Goal: Obtain resource: Download file/media

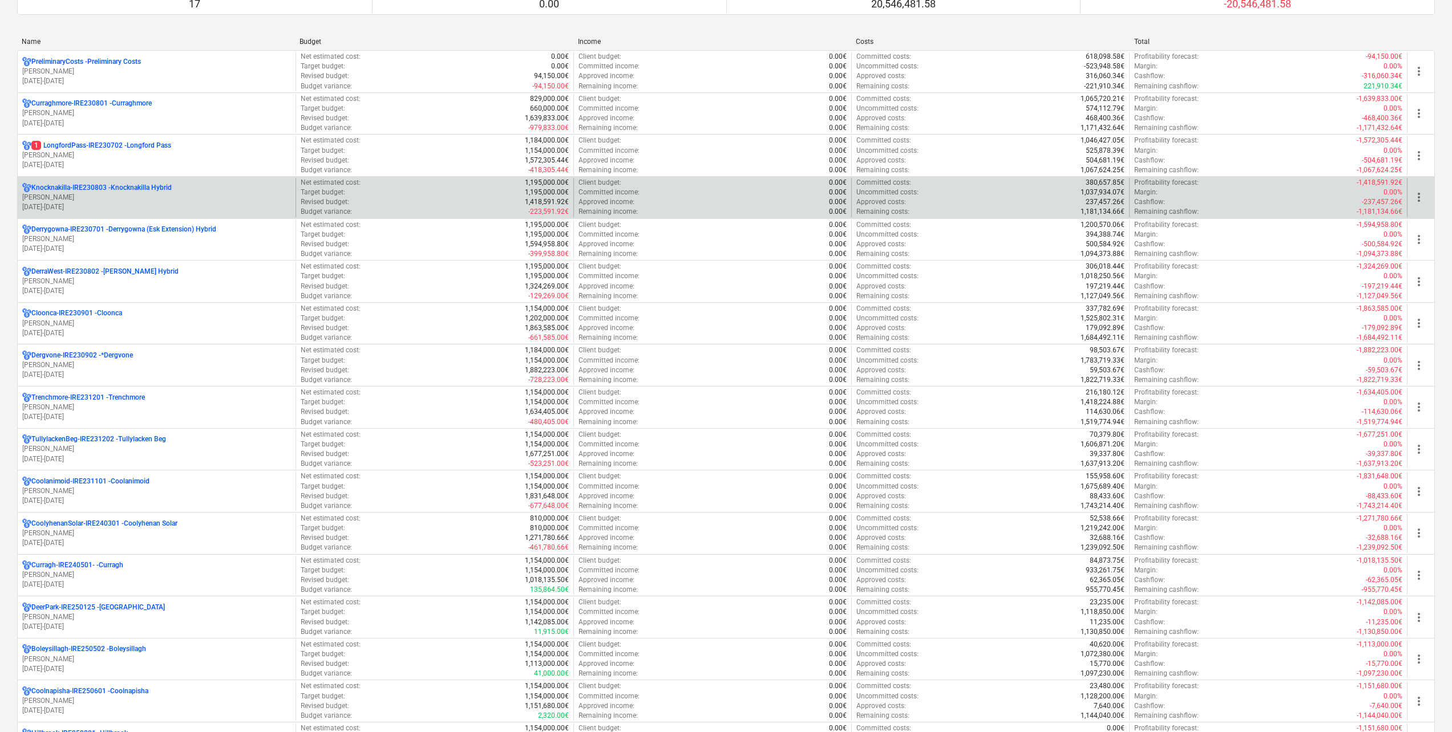
scroll to position [114, 0]
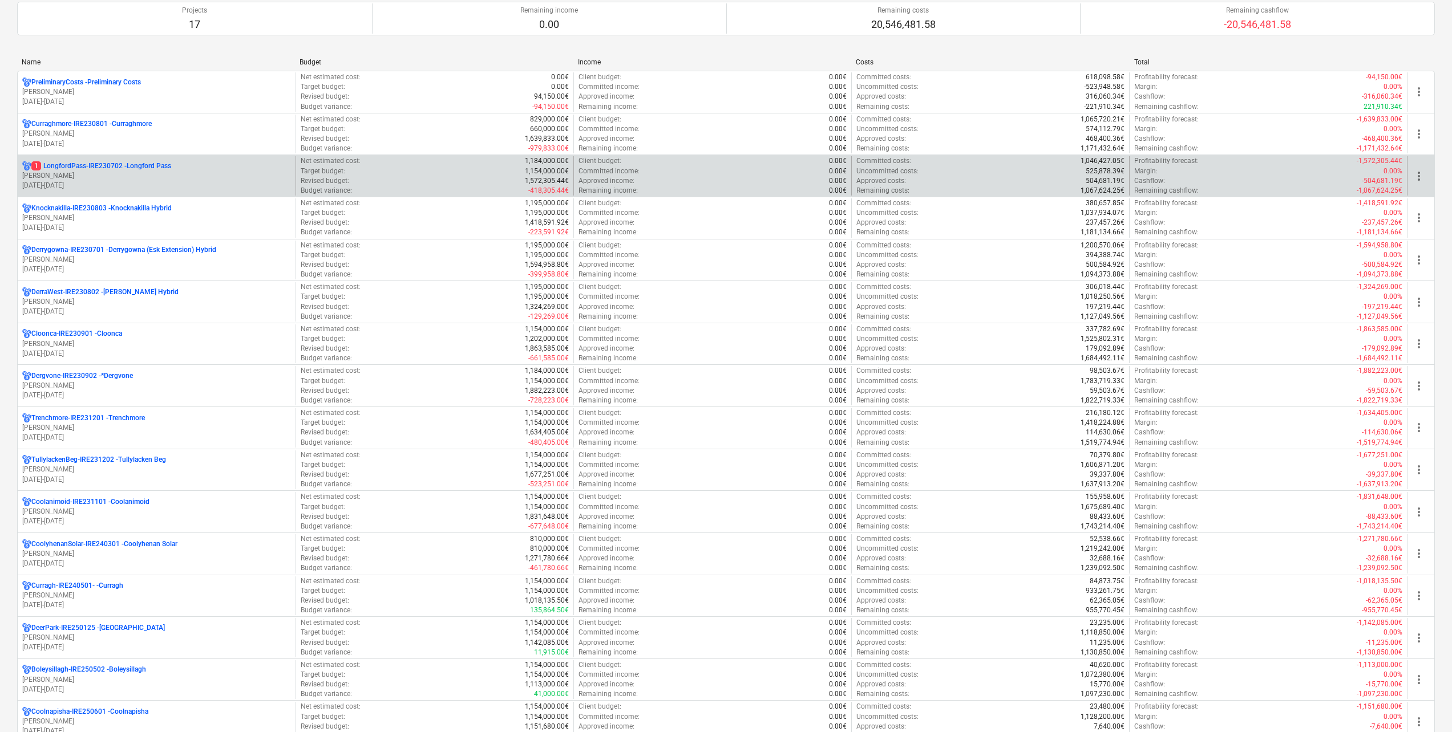
click at [131, 170] on p "1 LongfordPass-IRE230702 - [GEOGRAPHIC_DATA]" at bounding box center [101, 166] width 140 height 10
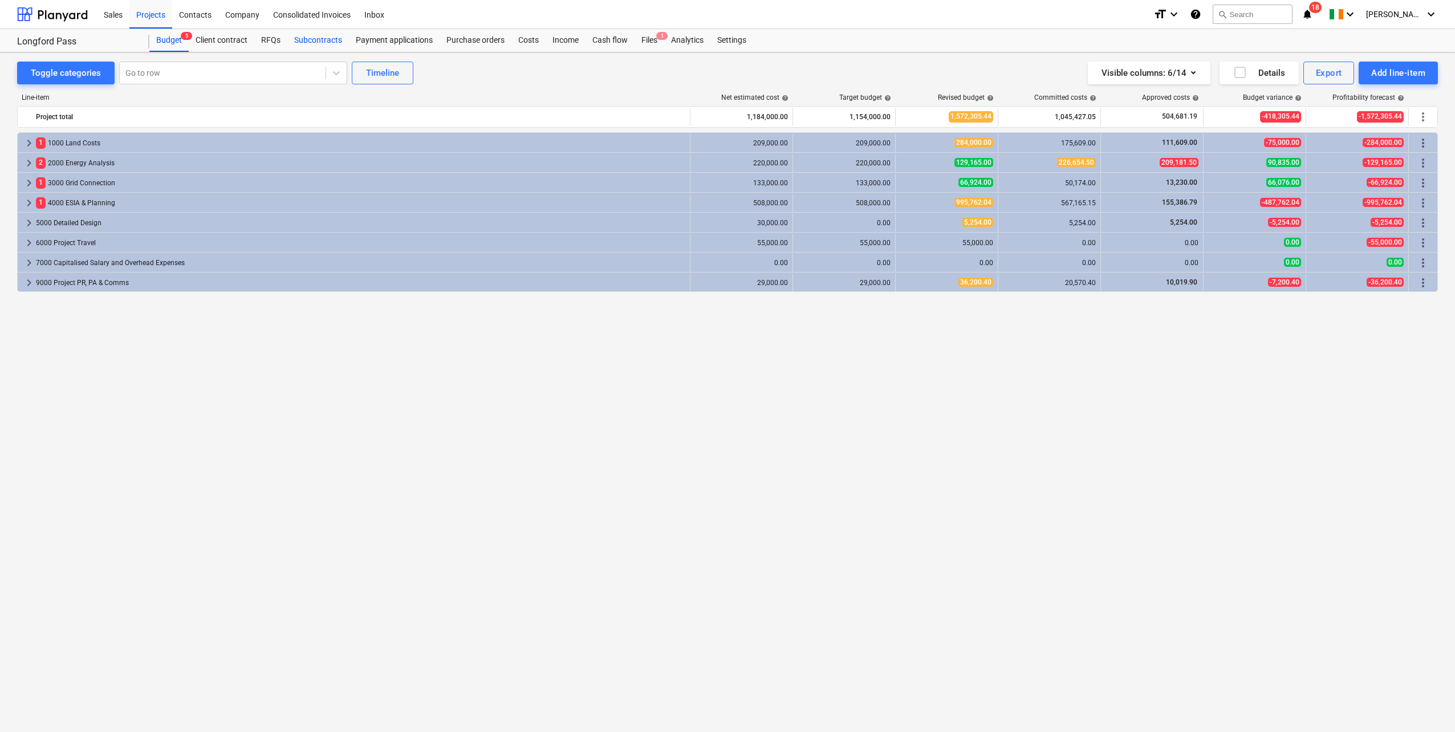
click at [325, 33] on div "Subcontracts" at bounding box center [318, 40] width 62 height 23
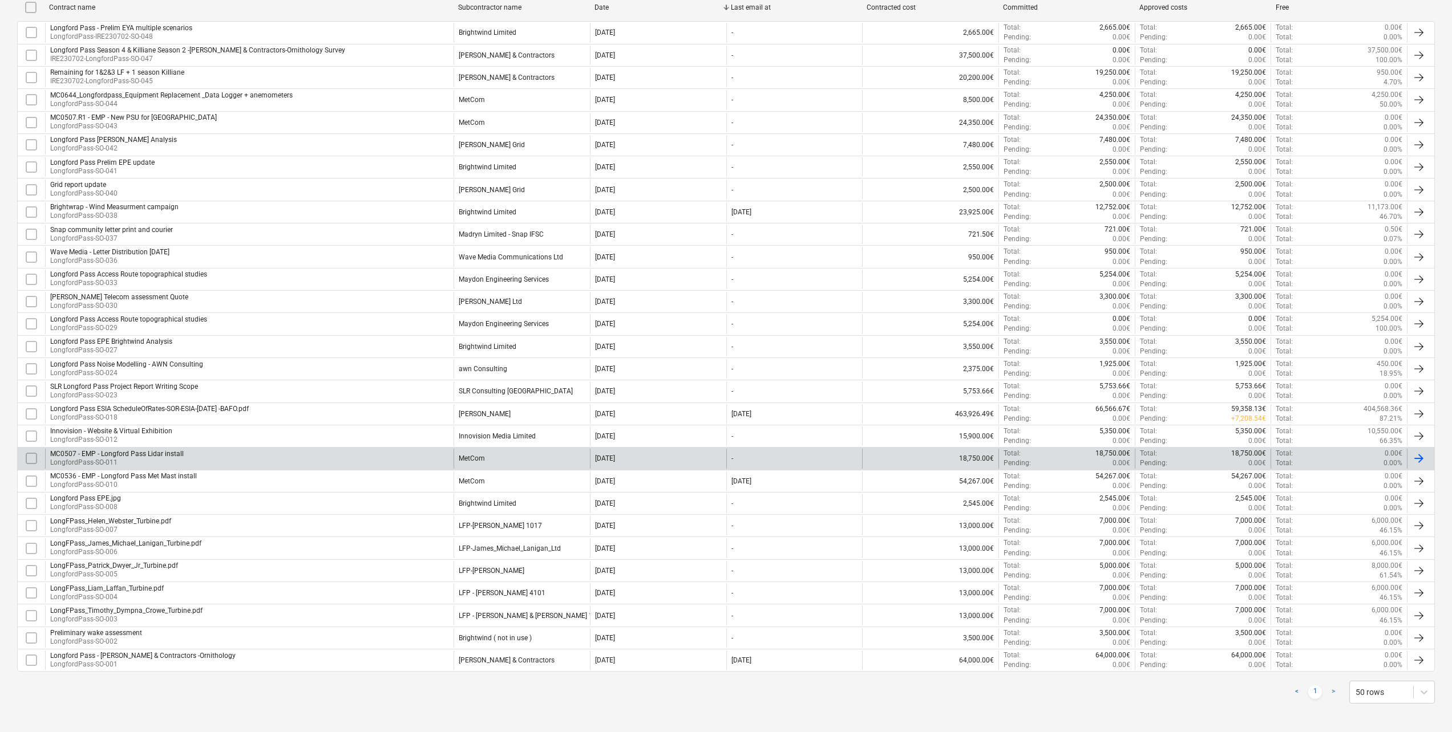
scroll to position [250, 0]
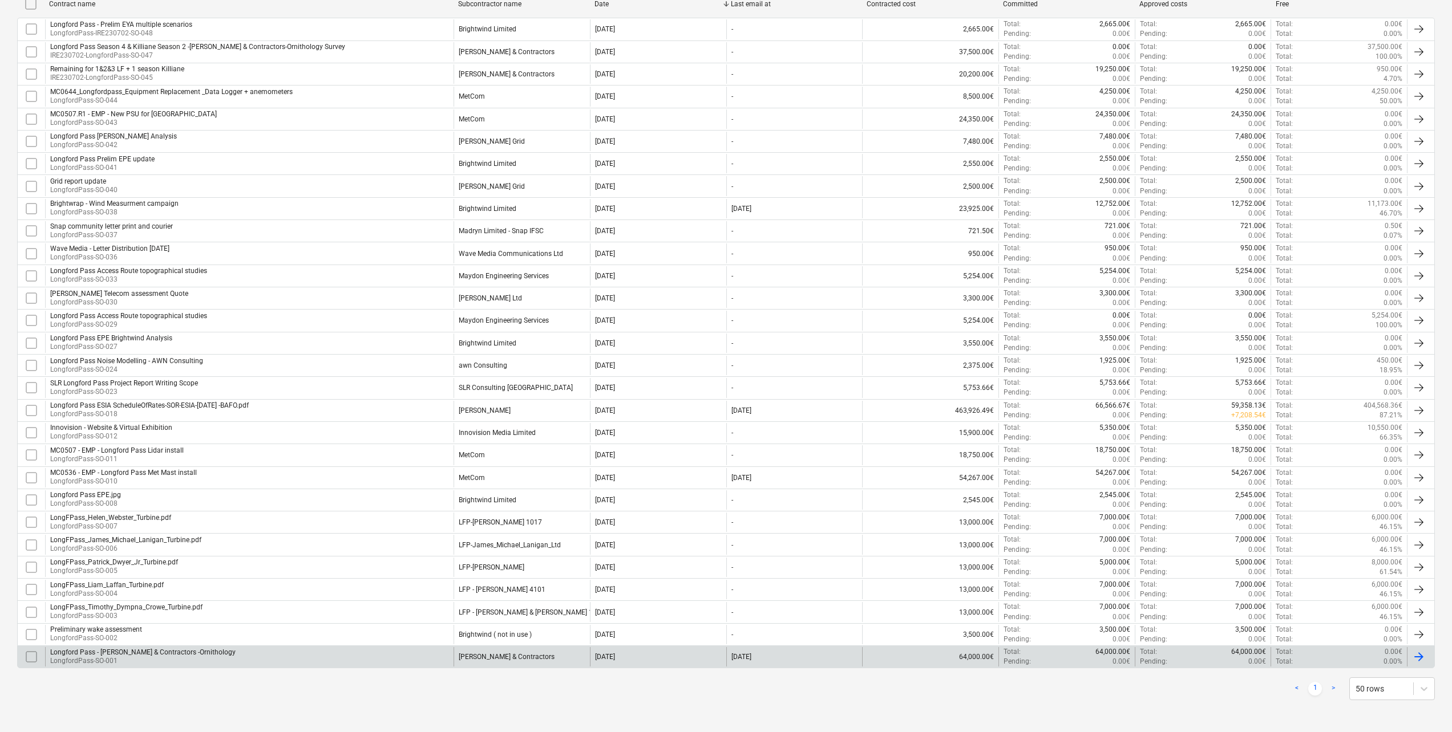
click at [335, 646] on div "Longford Pass - [PERSON_NAME] & Contractors -Ornithology LongfordPass-SO-001 [P…" at bounding box center [725, 657] width 1417 height 23
click at [279, 655] on div "Longford Pass - [PERSON_NAME] & Contractors -Ornithology LongfordPass-SO-001" at bounding box center [249, 656] width 408 height 19
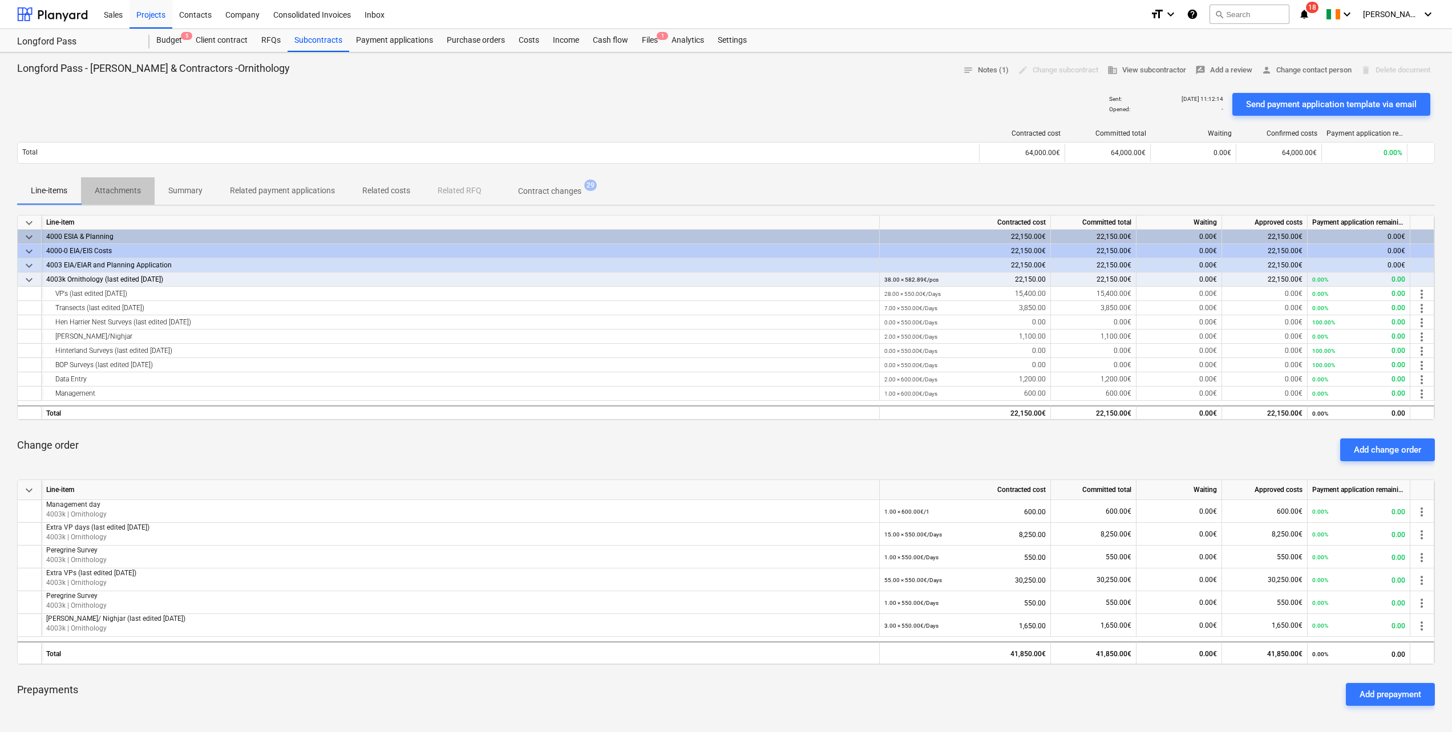
click at [144, 189] on span "Attachments" at bounding box center [118, 190] width 74 height 19
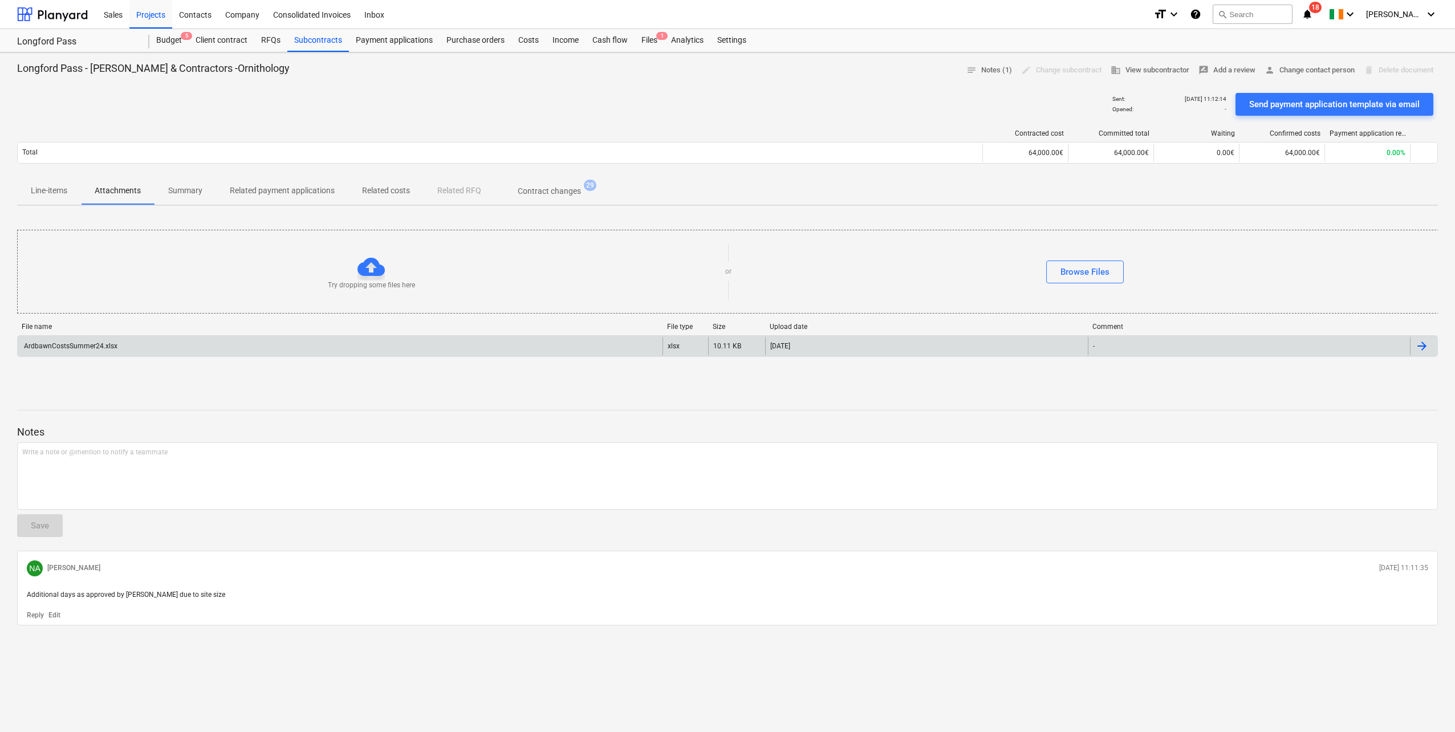
click at [116, 343] on div "ArdbawnCostsSummer24.xlsx" at bounding box center [340, 346] width 645 height 18
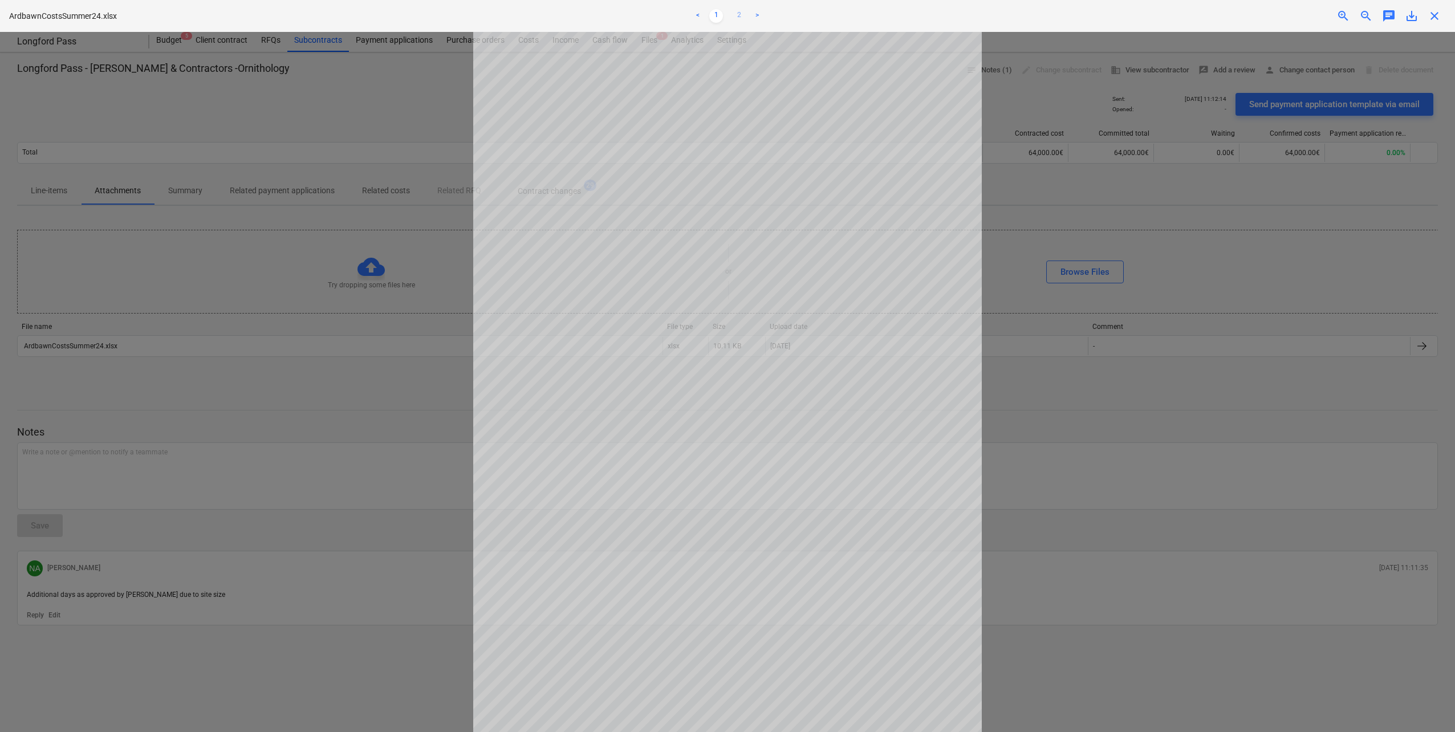
click at [738, 14] on link "2" at bounding box center [739, 16] width 14 height 14
click at [1437, 16] on span "close" at bounding box center [1435, 16] width 14 height 14
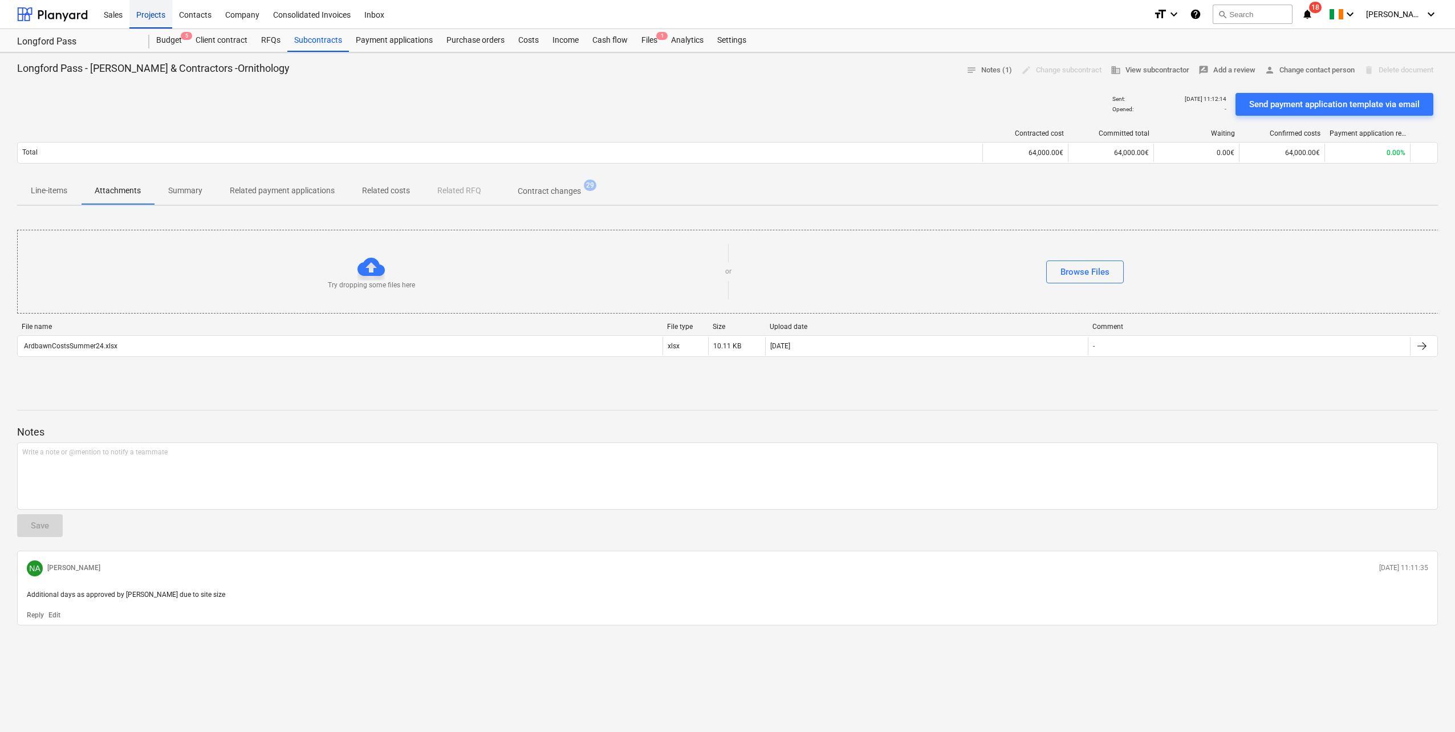
click at [147, 19] on div "Projects" at bounding box center [150, 13] width 43 height 29
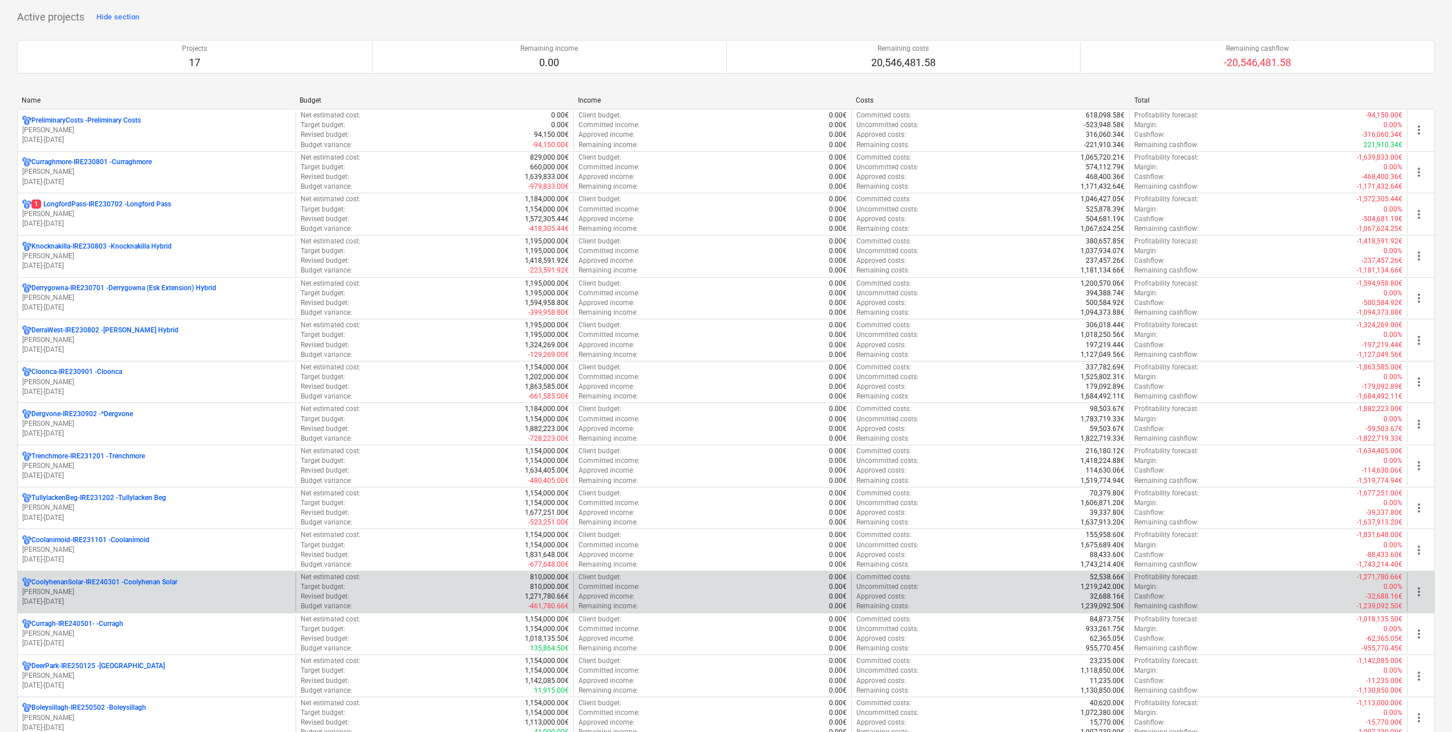
scroll to position [171, 0]
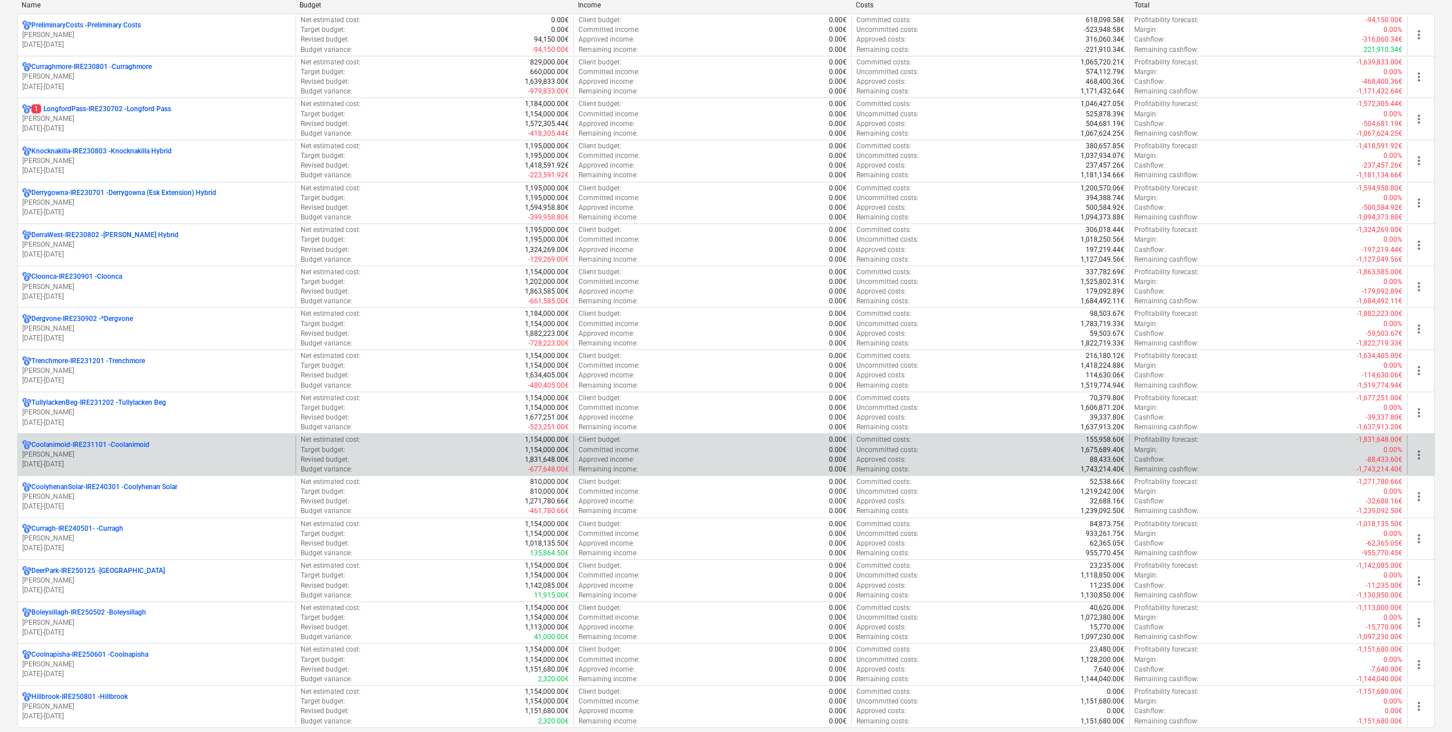
click at [110, 452] on p "[PERSON_NAME]" at bounding box center [156, 455] width 269 height 10
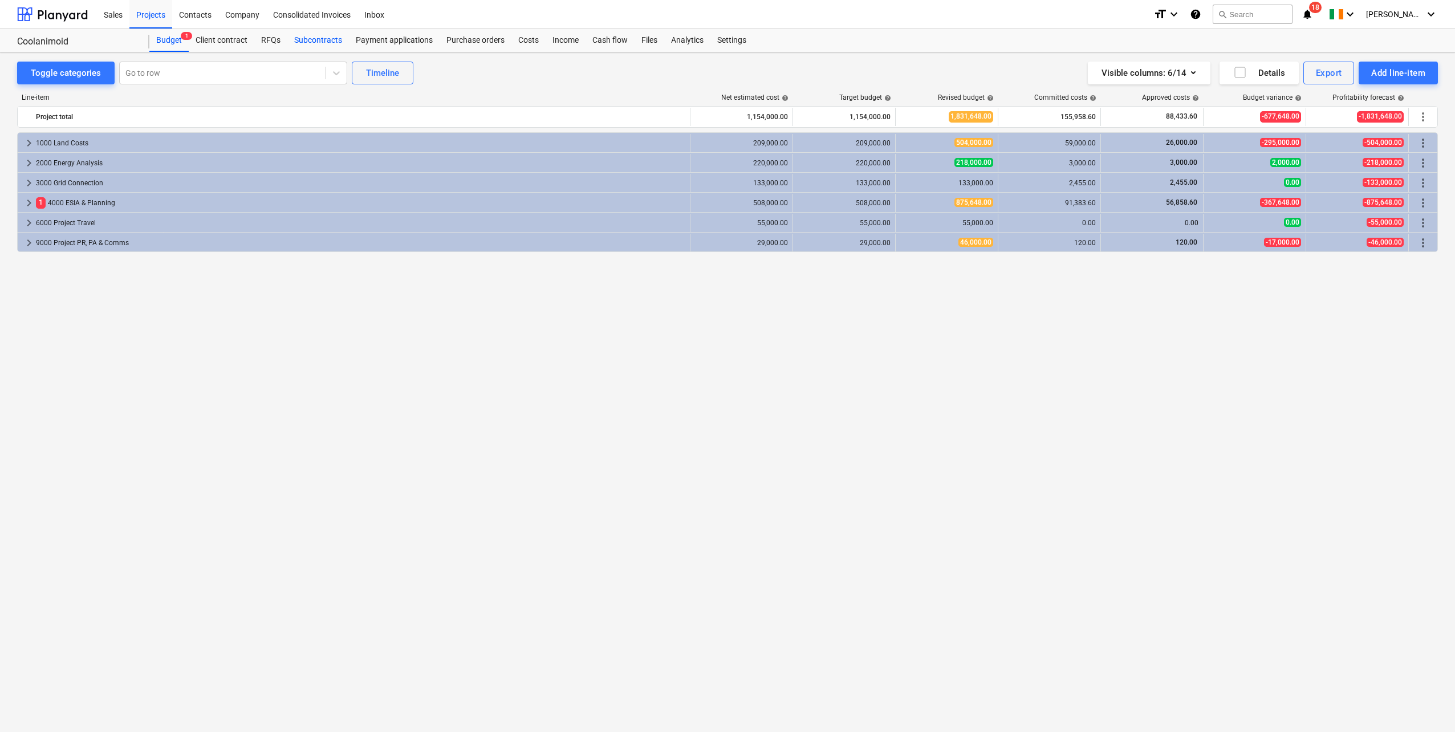
click at [318, 43] on div "Subcontracts" at bounding box center [318, 40] width 62 height 23
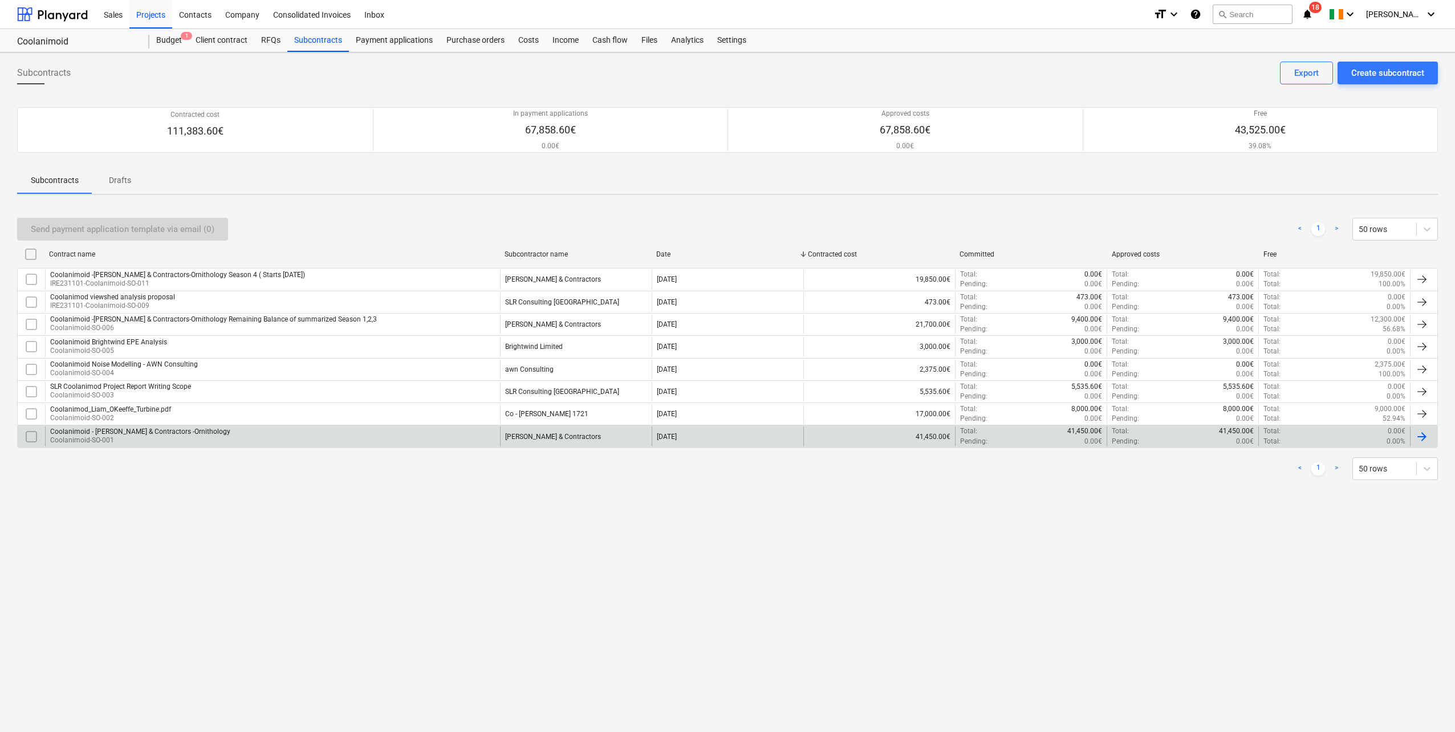
click at [564, 443] on div "[PERSON_NAME] & Contractors" at bounding box center [576, 436] width 152 height 19
click at [422, 444] on div "Coolanimoid - [PERSON_NAME] & Contractors -Ornithology Coolanimoid-SO-001" at bounding box center [272, 436] width 455 height 19
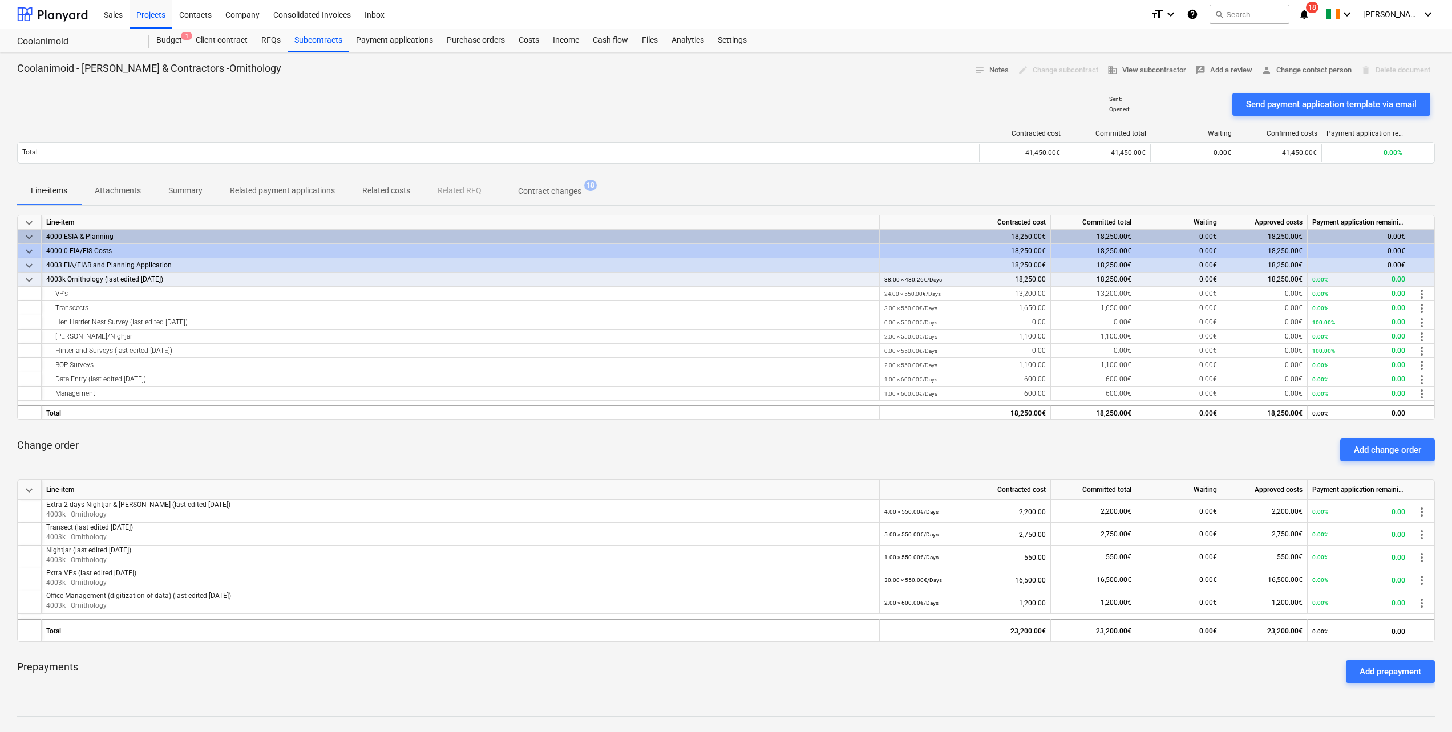
click at [105, 190] on p "Attachments" at bounding box center [118, 191] width 46 height 12
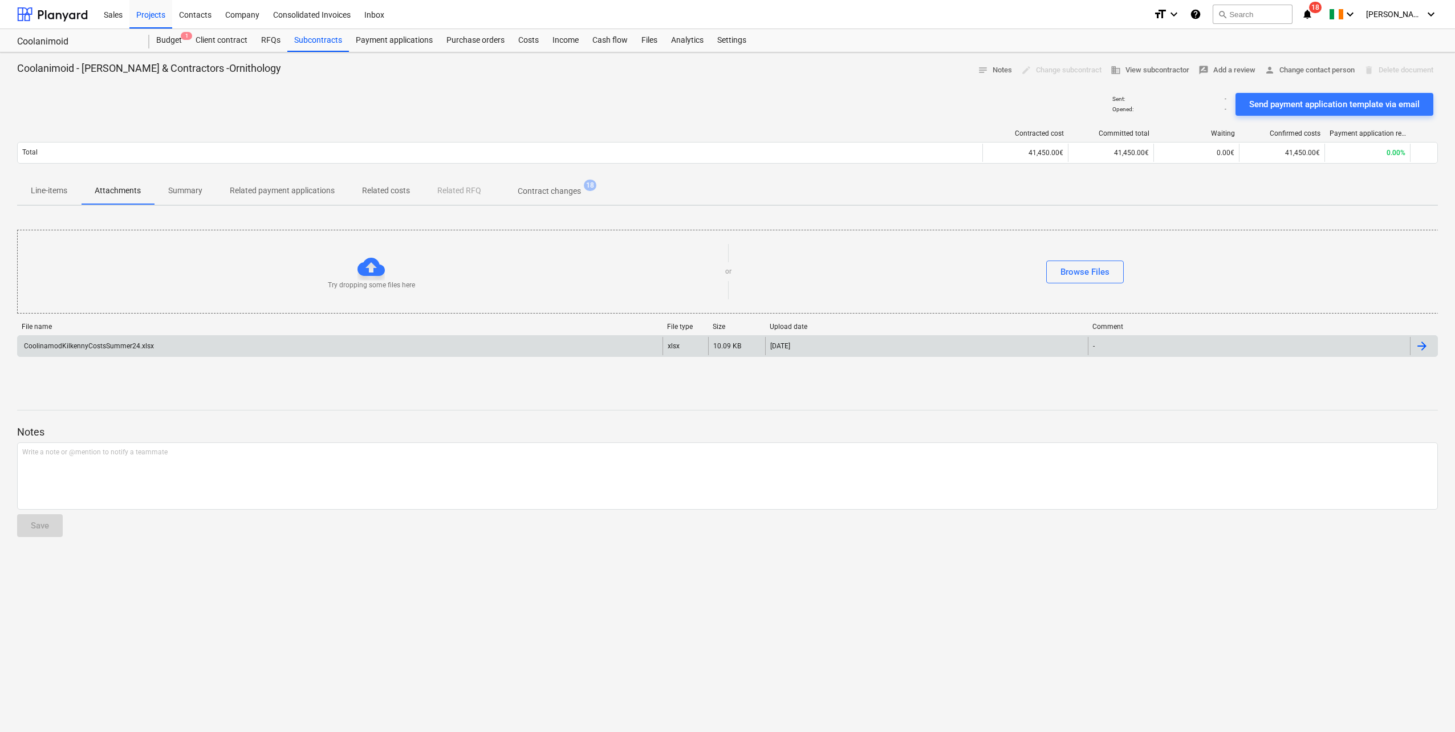
click at [141, 355] on div "CoolinamodKilkennyCostsSummer24.xlsx" at bounding box center [340, 346] width 645 height 18
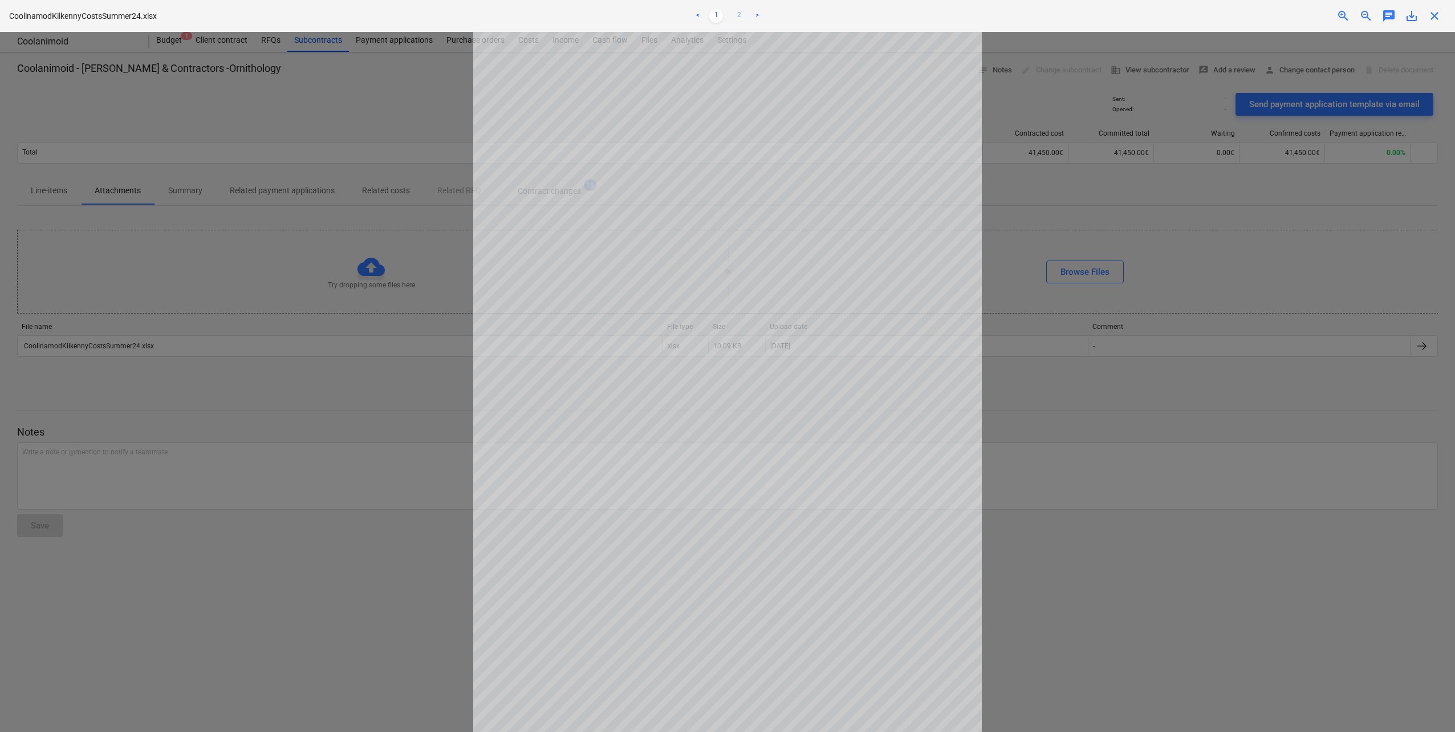
click at [736, 13] on link "2" at bounding box center [739, 16] width 14 height 14
click at [1434, 14] on span "close" at bounding box center [1435, 16] width 14 height 14
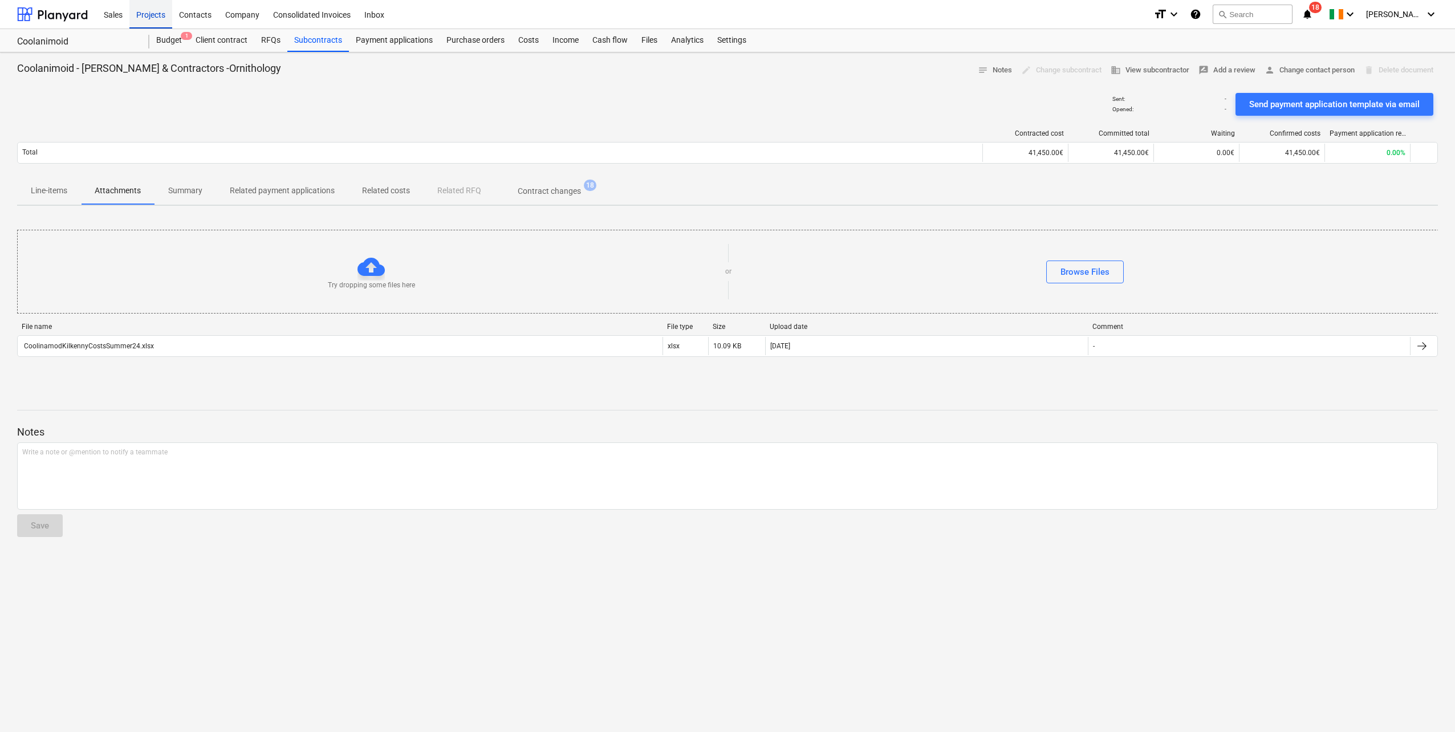
click at [152, 13] on div "Projects" at bounding box center [150, 13] width 43 height 29
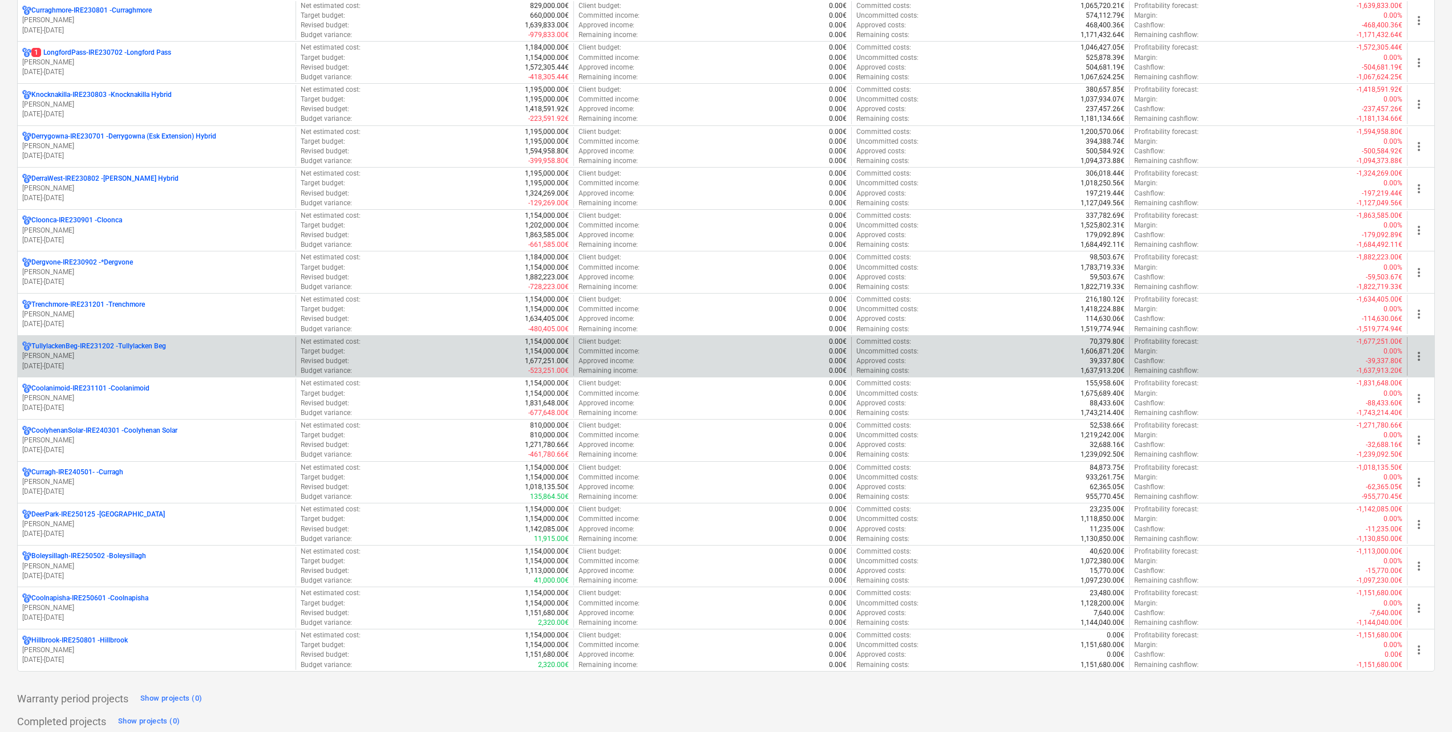
scroll to position [228, 0]
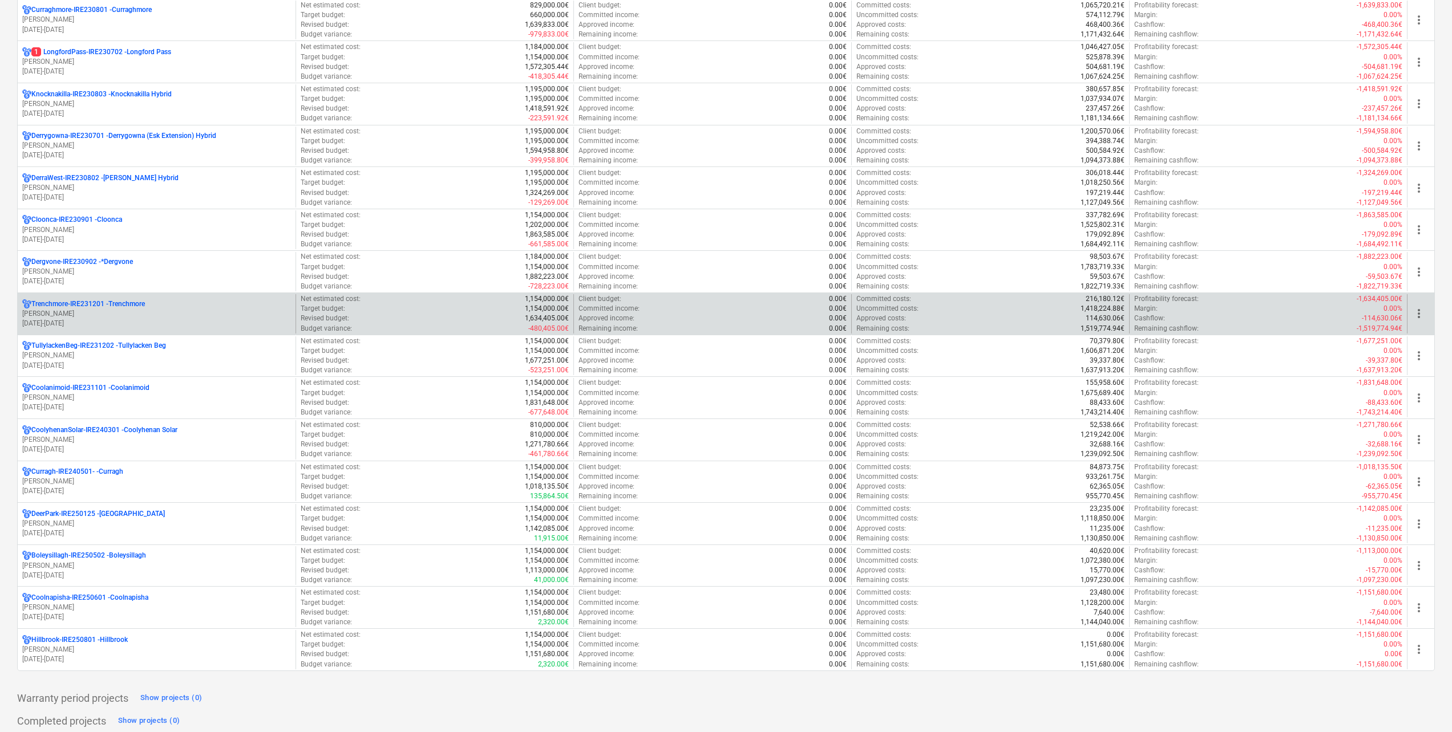
click at [130, 303] on p "Trenchmore-IRE231201 - Trenchmore" at bounding box center [87, 304] width 113 height 10
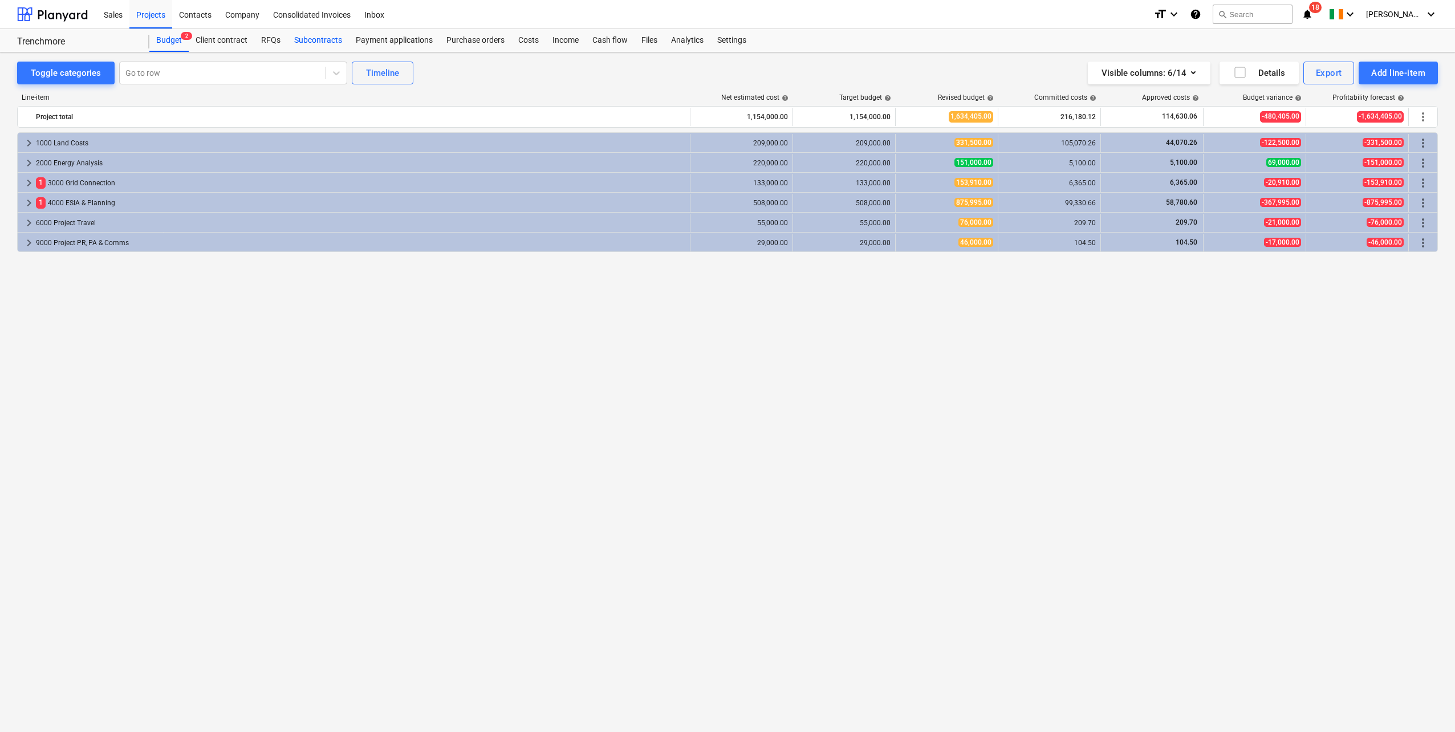
click at [316, 40] on div "Subcontracts" at bounding box center [318, 40] width 62 height 23
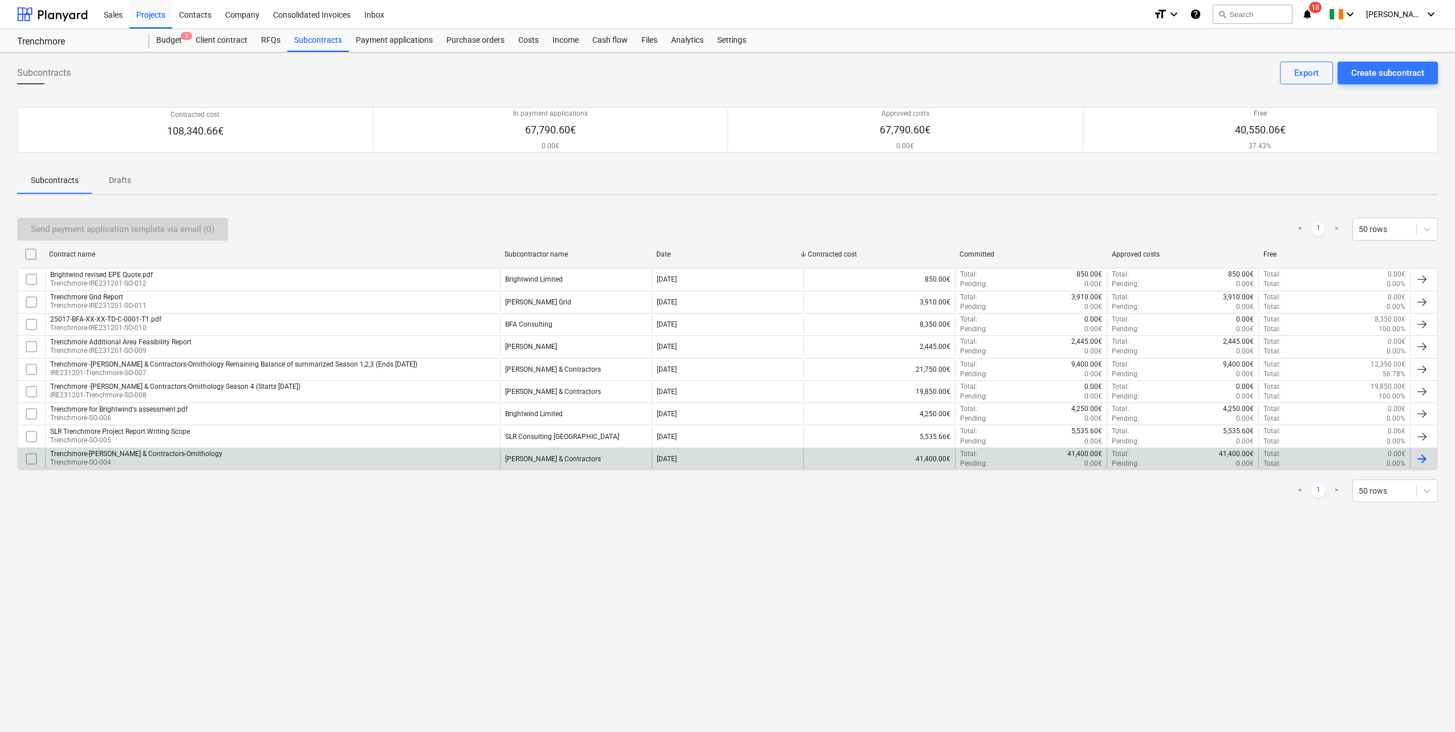
click at [317, 452] on div "Trenchmore-[PERSON_NAME] & Contractors-Ornithology Trenchmore-SO-004" at bounding box center [272, 458] width 455 height 19
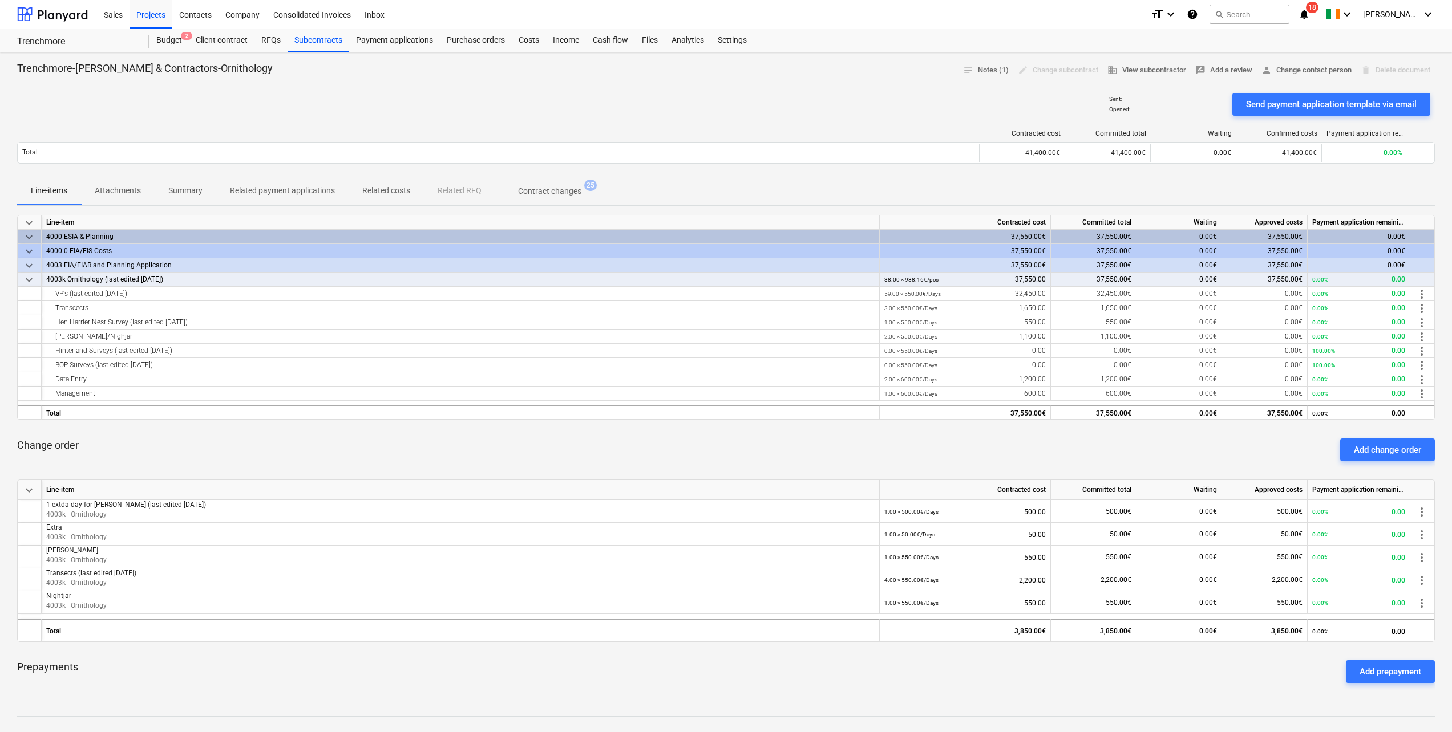
click at [115, 192] on p "Attachments" at bounding box center [118, 191] width 46 height 12
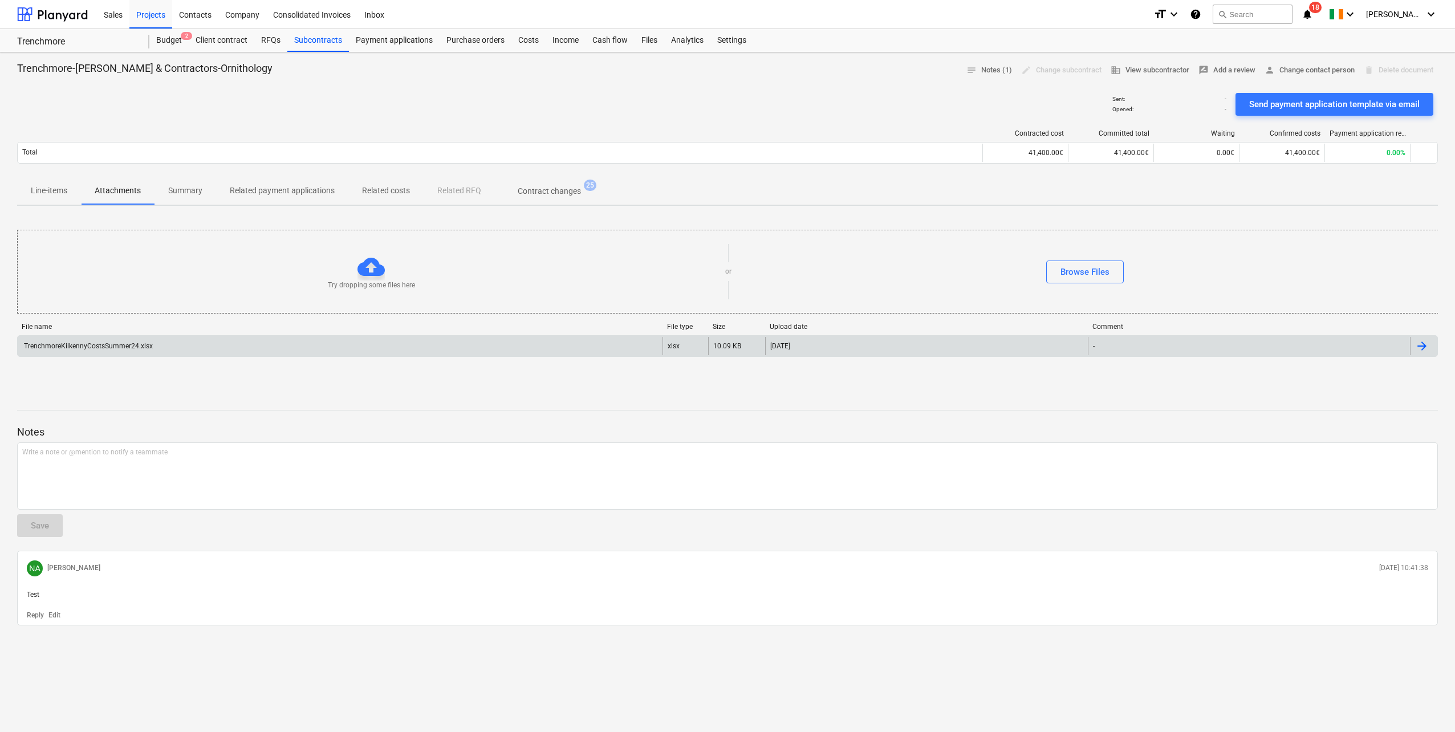
click at [129, 350] on div "TrenchmoreKilkennyCostsSummer24.xlsx" at bounding box center [87, 346] width 131 height 8
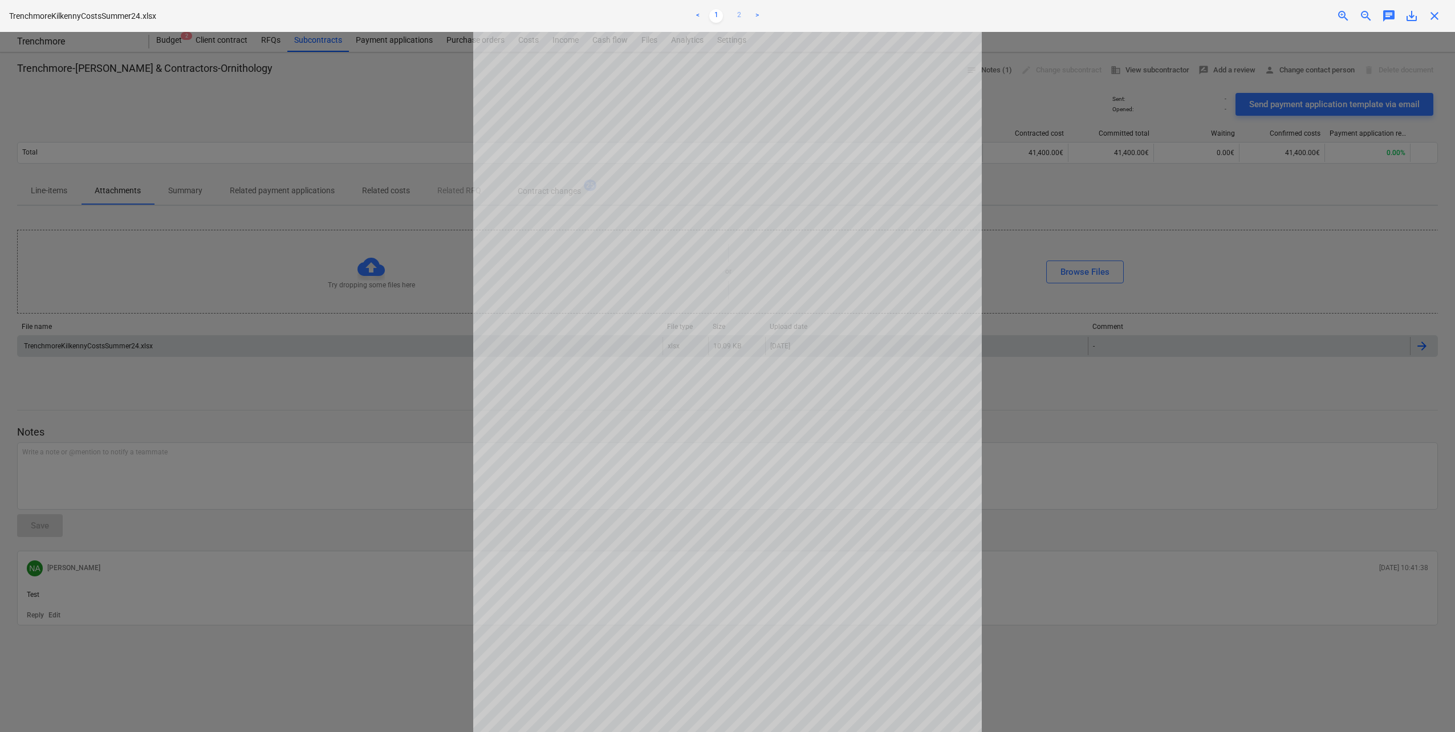
click at [739, 16] on link "2" at bounding box center [739, 16] width 14 height 14
click at [1436, 14] on span "close" at bounding box center [1435, 16] width 14 height 14
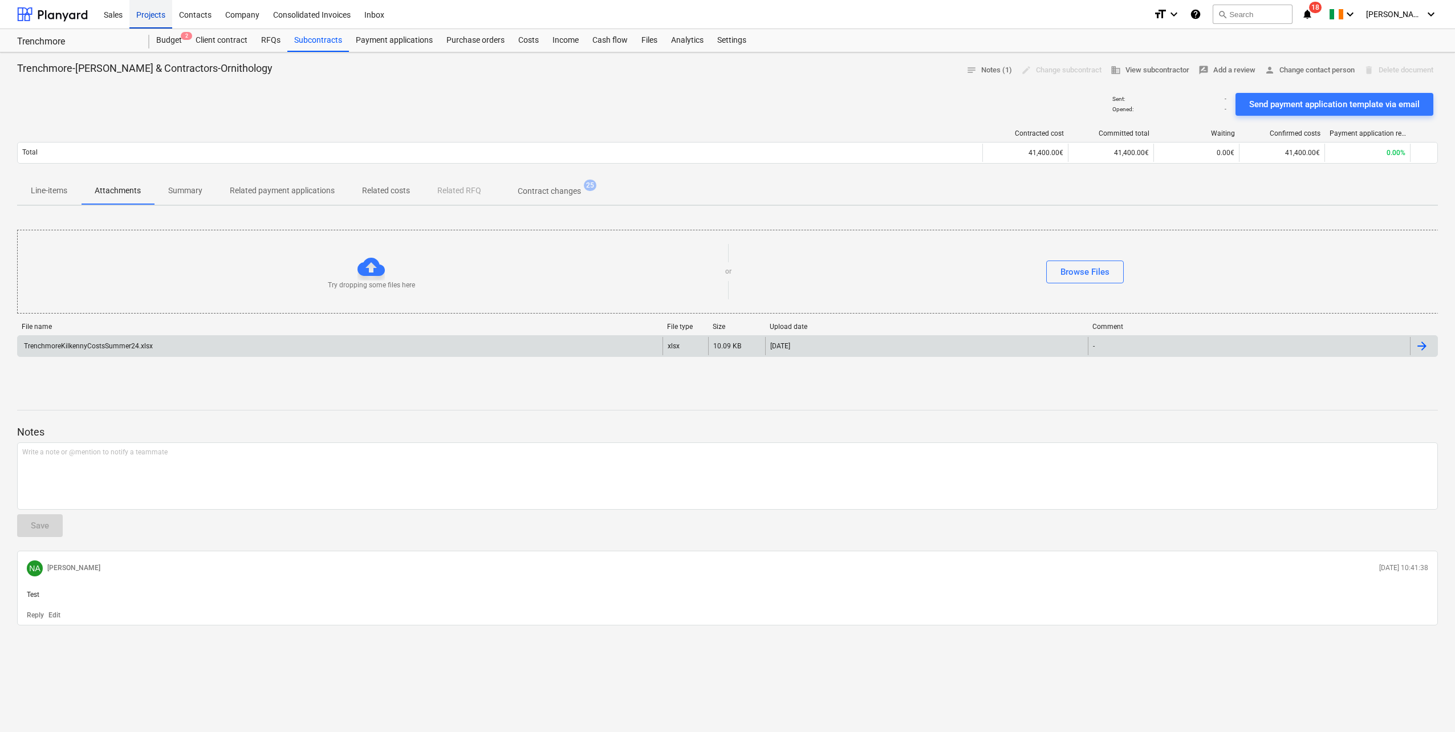
click at [155, 17] on div "Projects" at bounding box center [150, 13] width 43 height 29
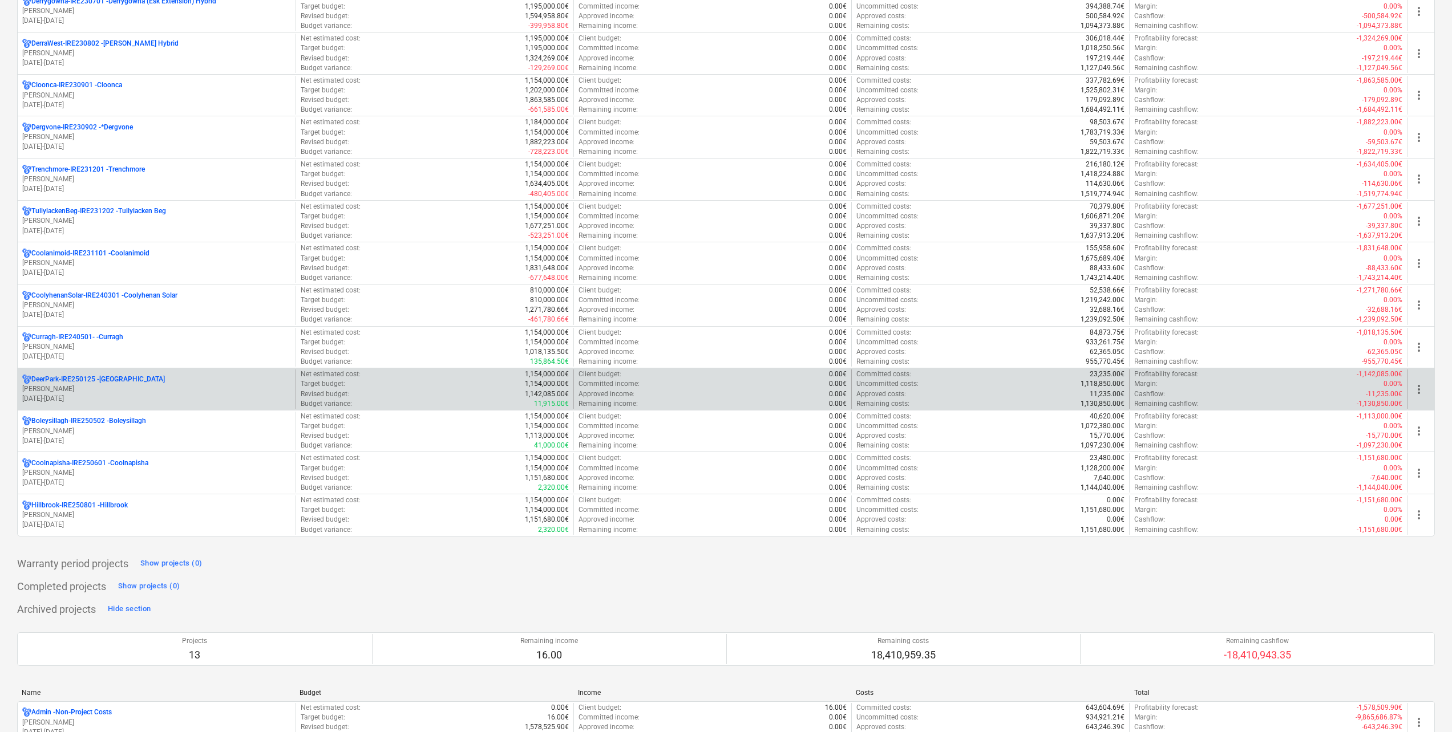
scroll to position [342, 0]
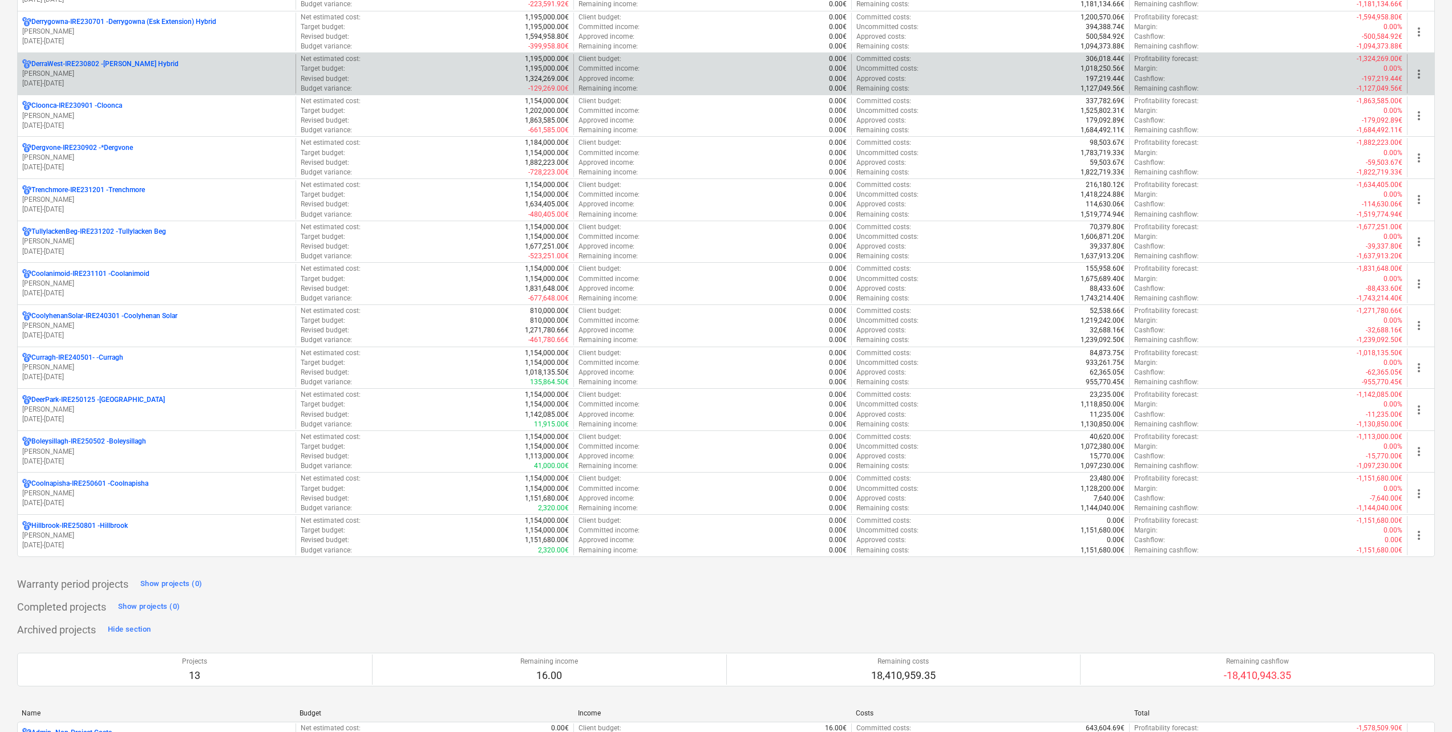
click at [123, 77] on p "[PERSON_NAME]" at bounding box center [156, 74] width 269 height 10
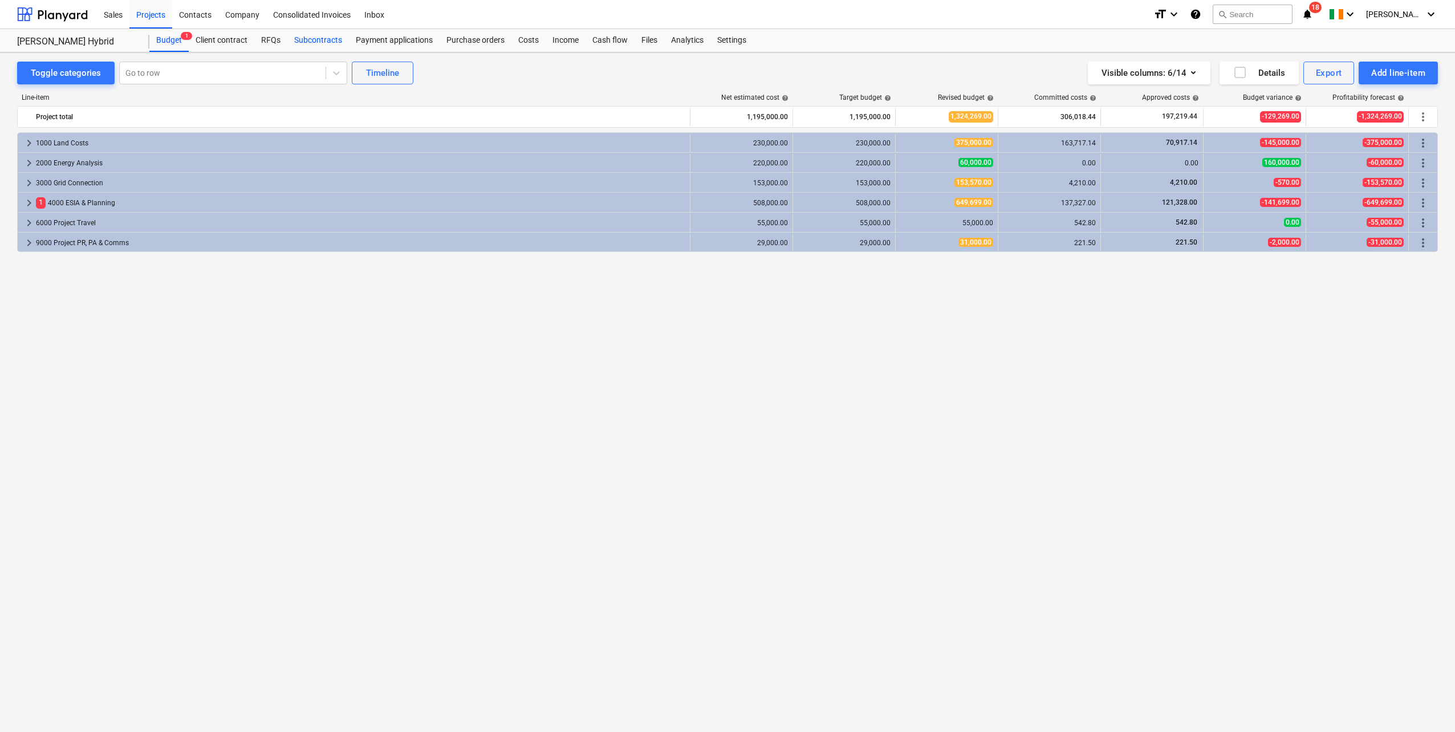
click at [318, 35] on div "Subcontracts" at bounding box center [318, 40] width 62 height 23
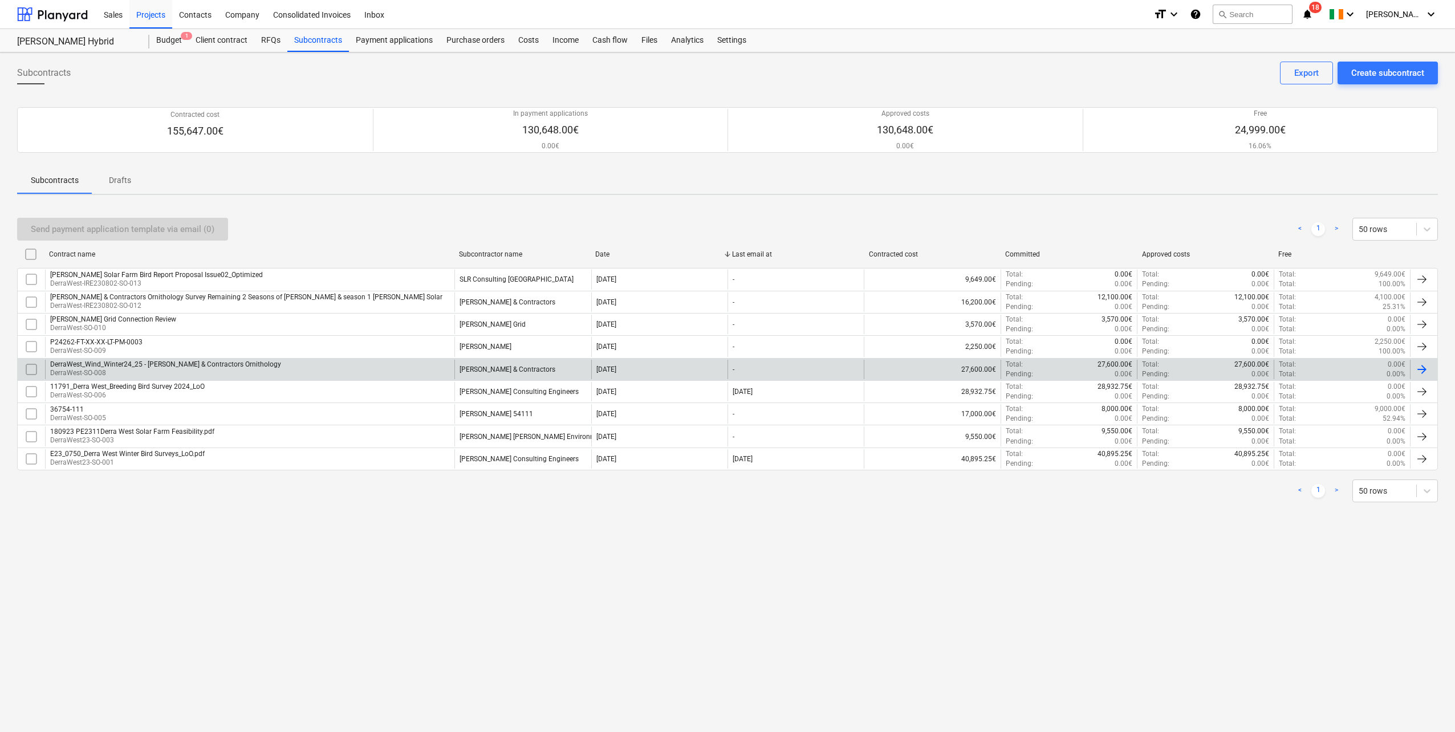
click at [484, 363] on div "[PERSON_NAME] & Contractors" at bounding box center [523, 369] width 136 height 19
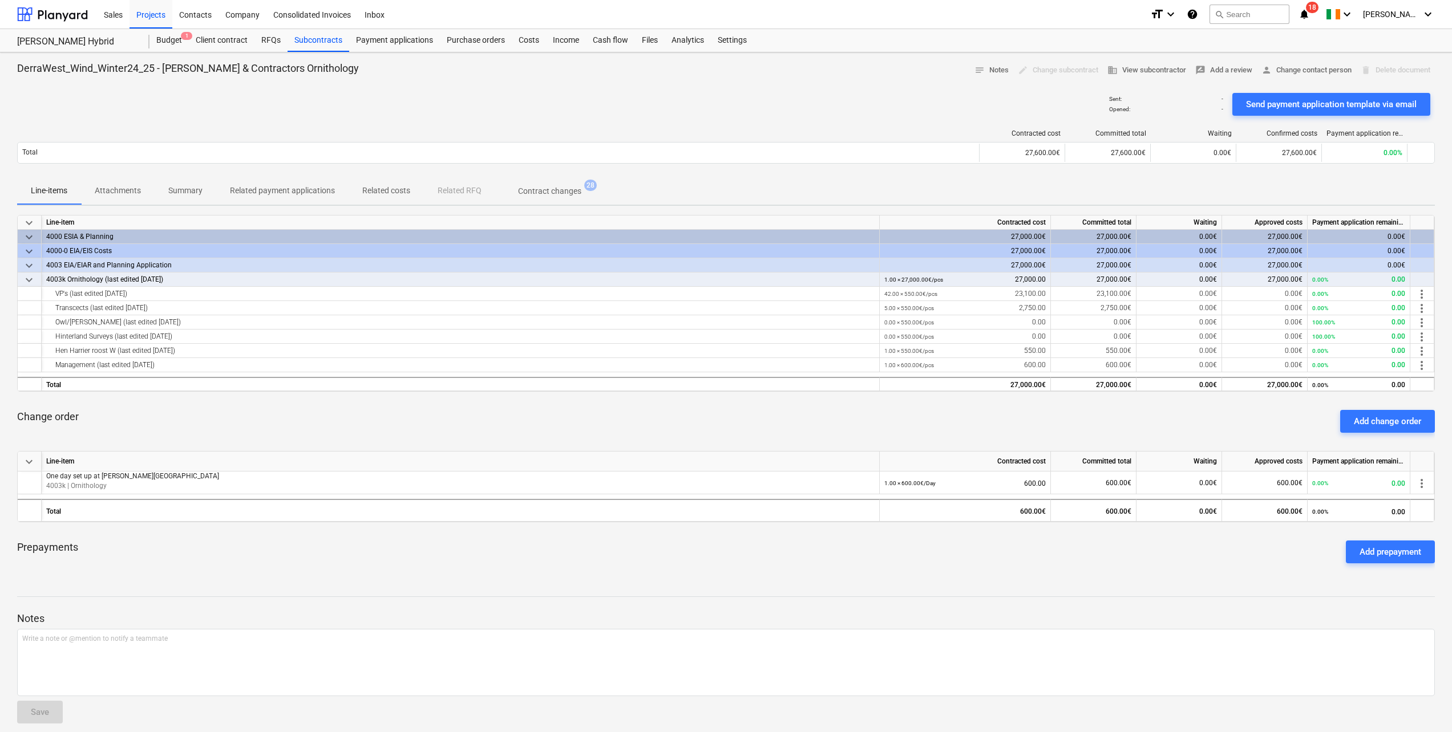
click at [134, 190] on p "Attachments" at bounding box center [118, 191] width 46 height 12
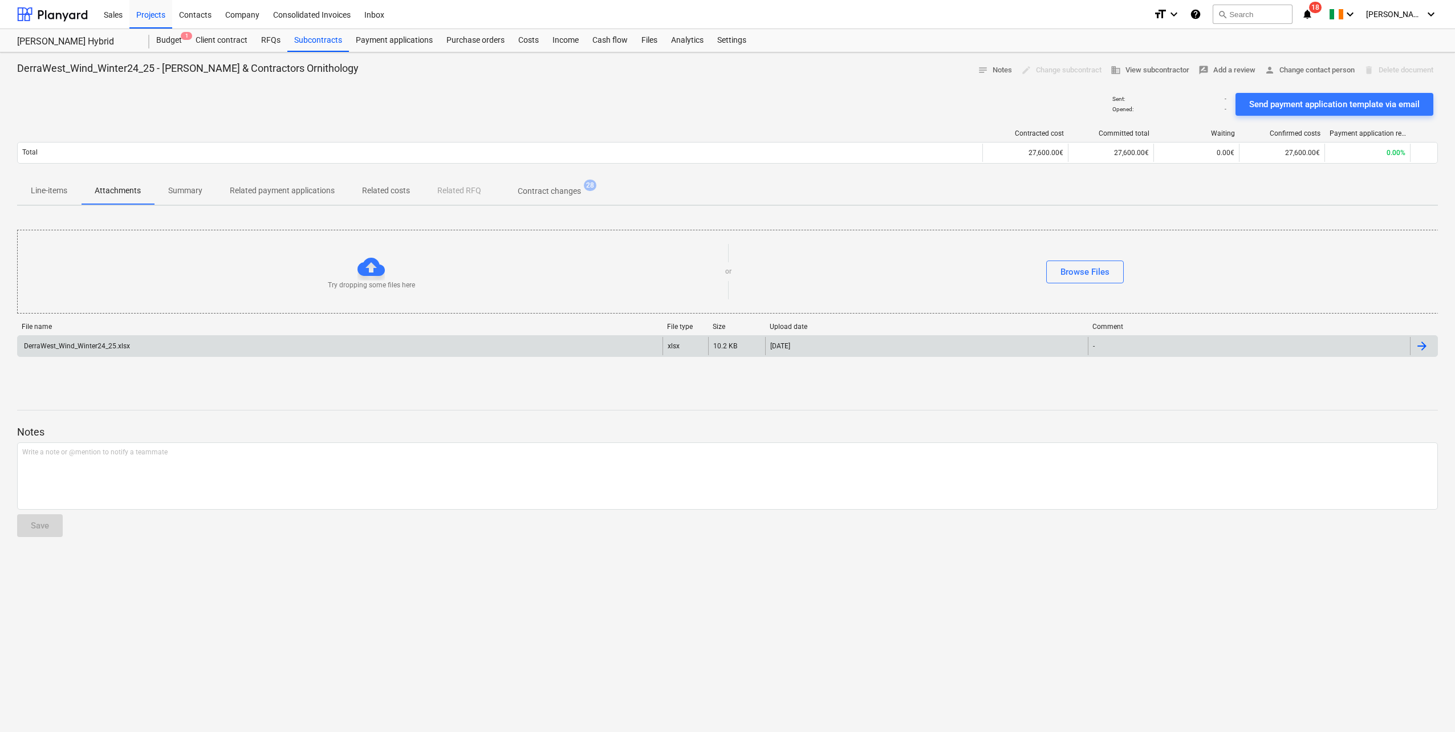
click at [141, 346] on div "DerraWest_Wind_Winter24_25.xlsx" at bounding box center [340, 346] width 645 height 18
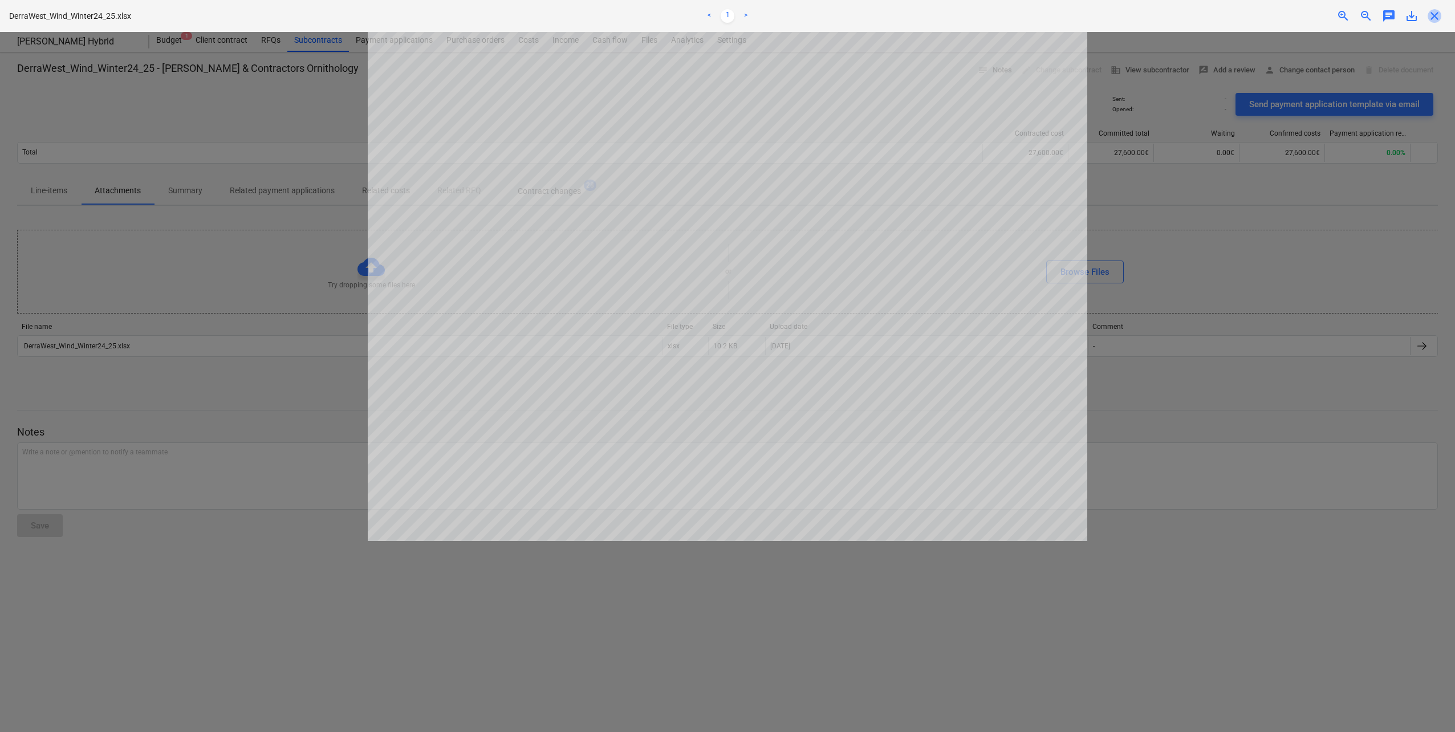
click at [1429, 13] on span "close" at bounding box center [1435, 16] width 14 height 14
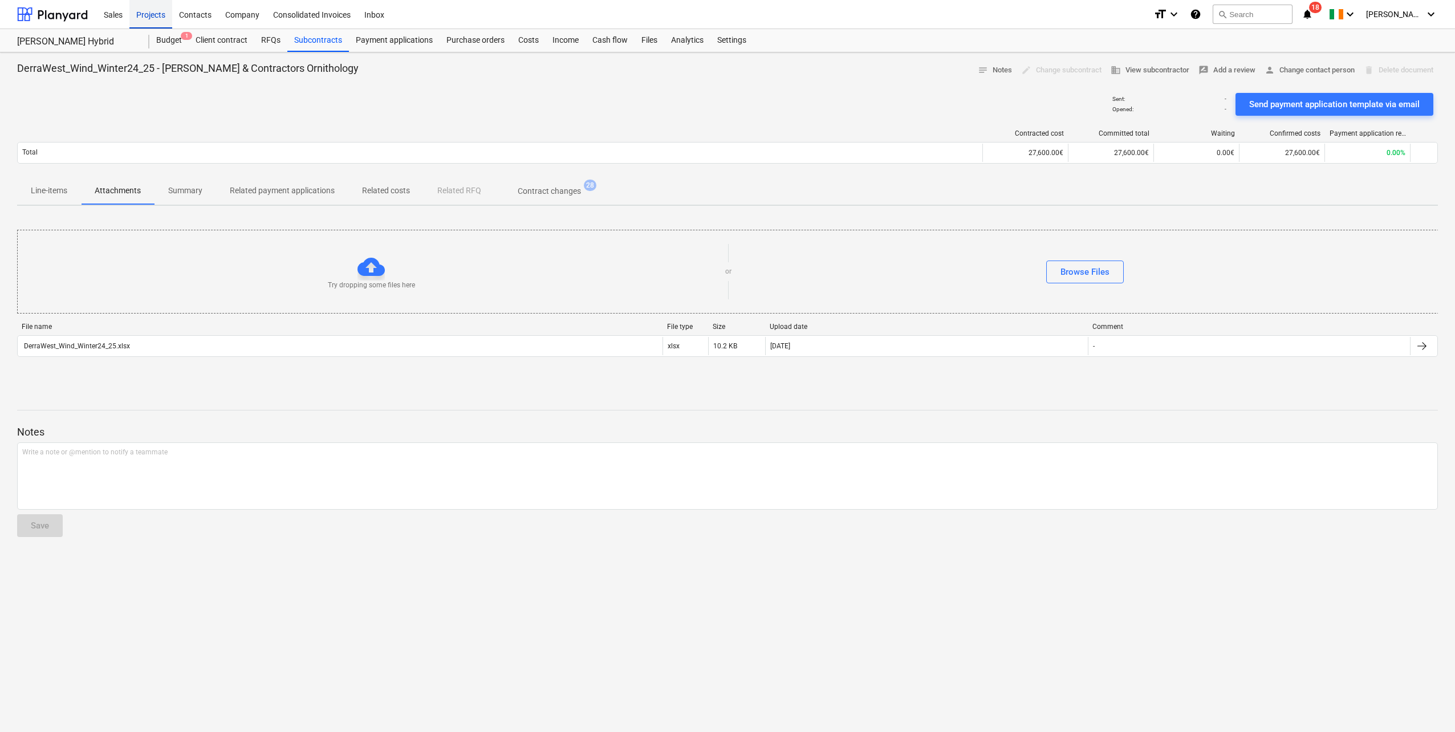
click at [143, 16] on div "Projects" at bounding box center [150, 13] width 43 height 29
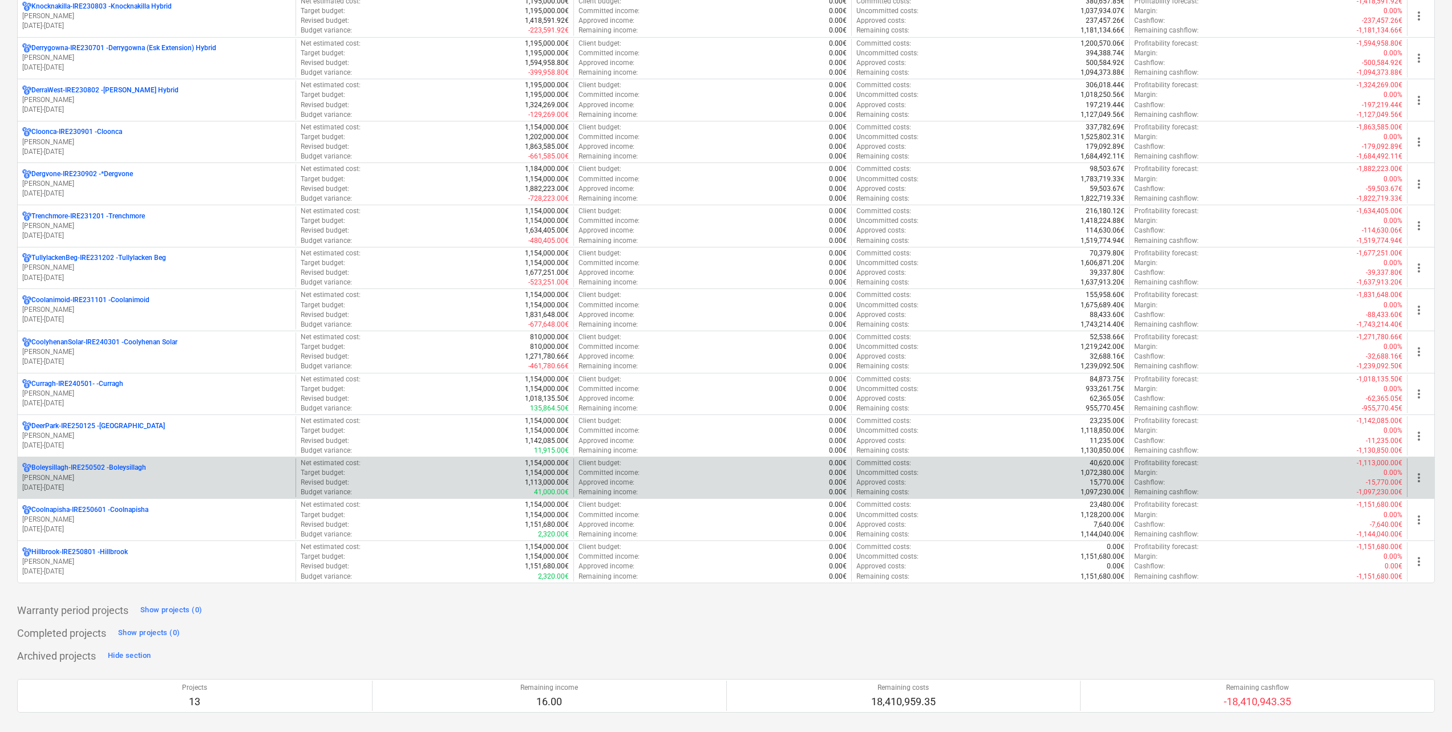
scroll to position [342, 0]
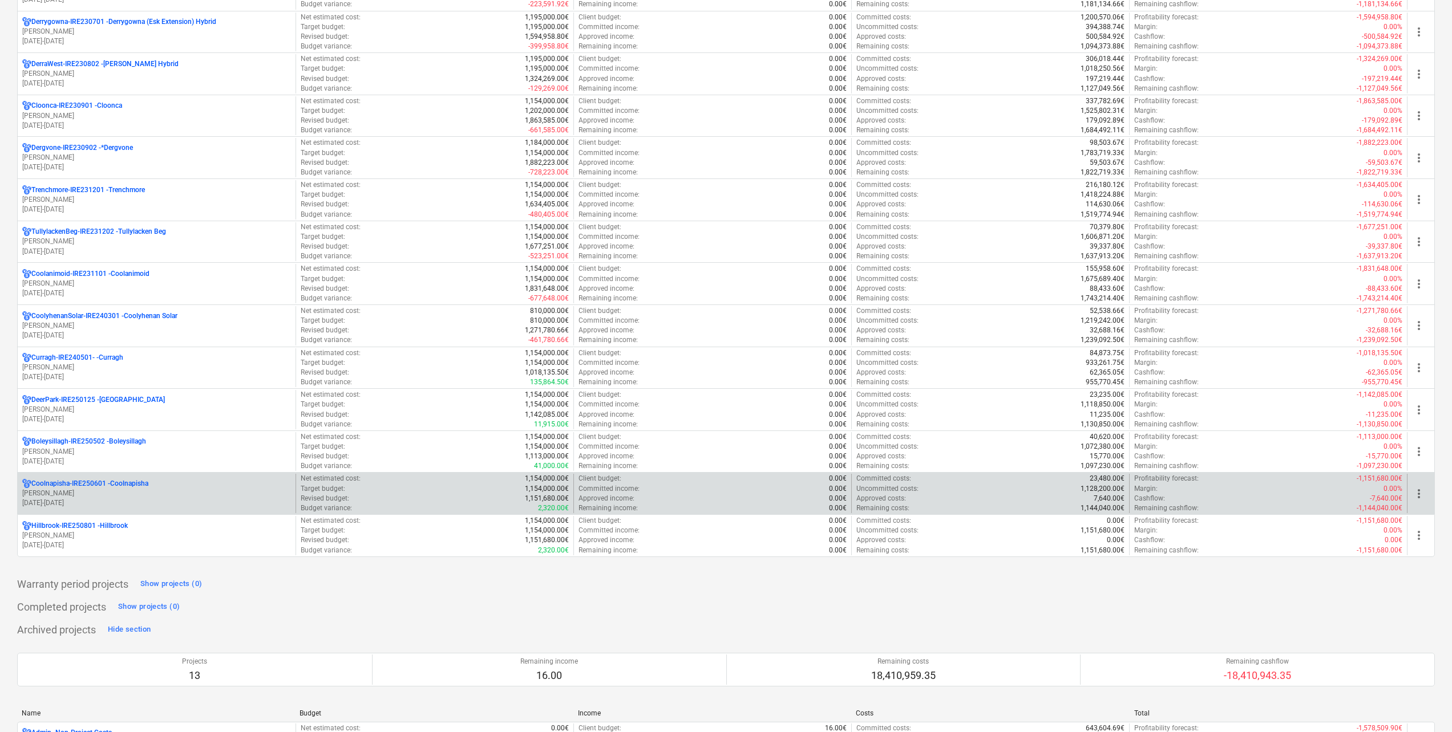
click at [151, 489] on p "[PERSON_NAME]" at bounding box center [156, 494] width 269 height 10
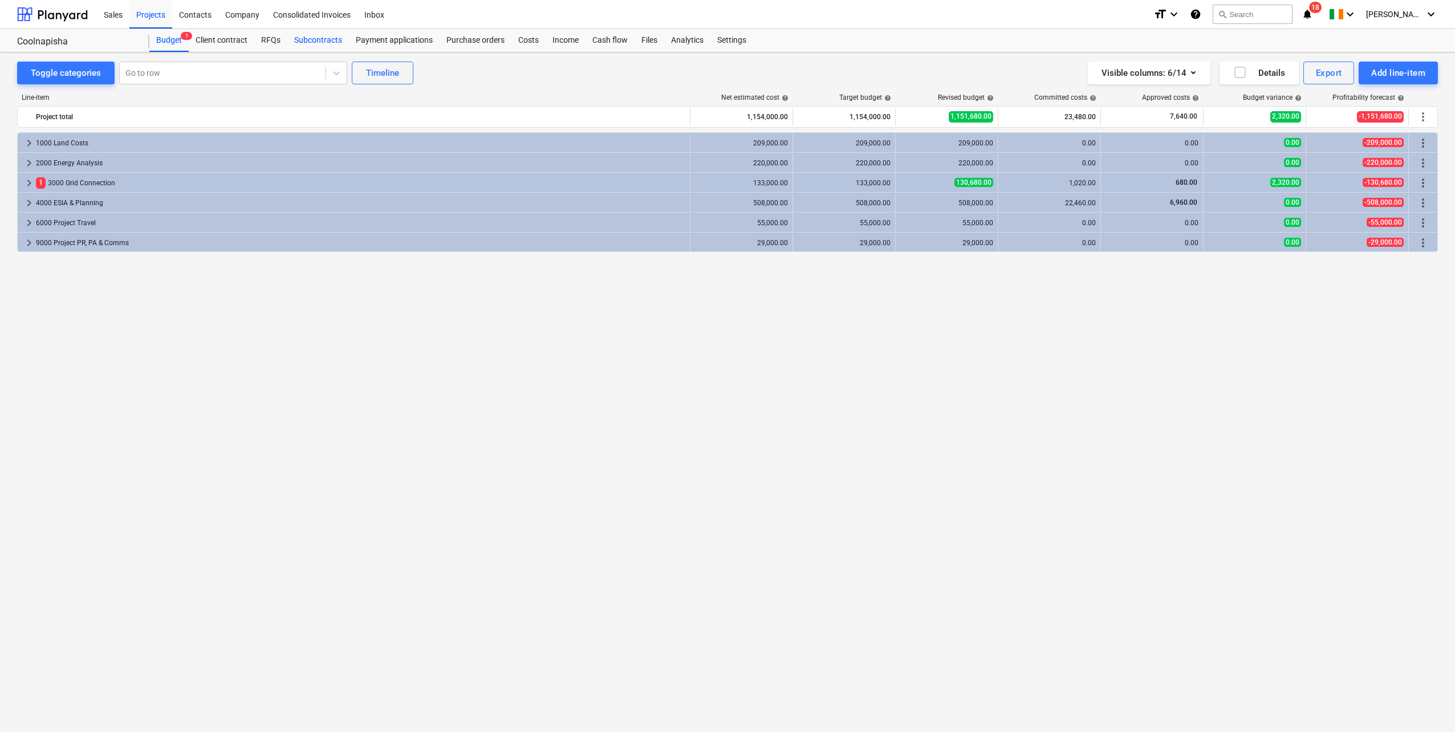
click at [306, 43] on div "Subcontracts" at bounding box center [318, 40] width 62 height 23
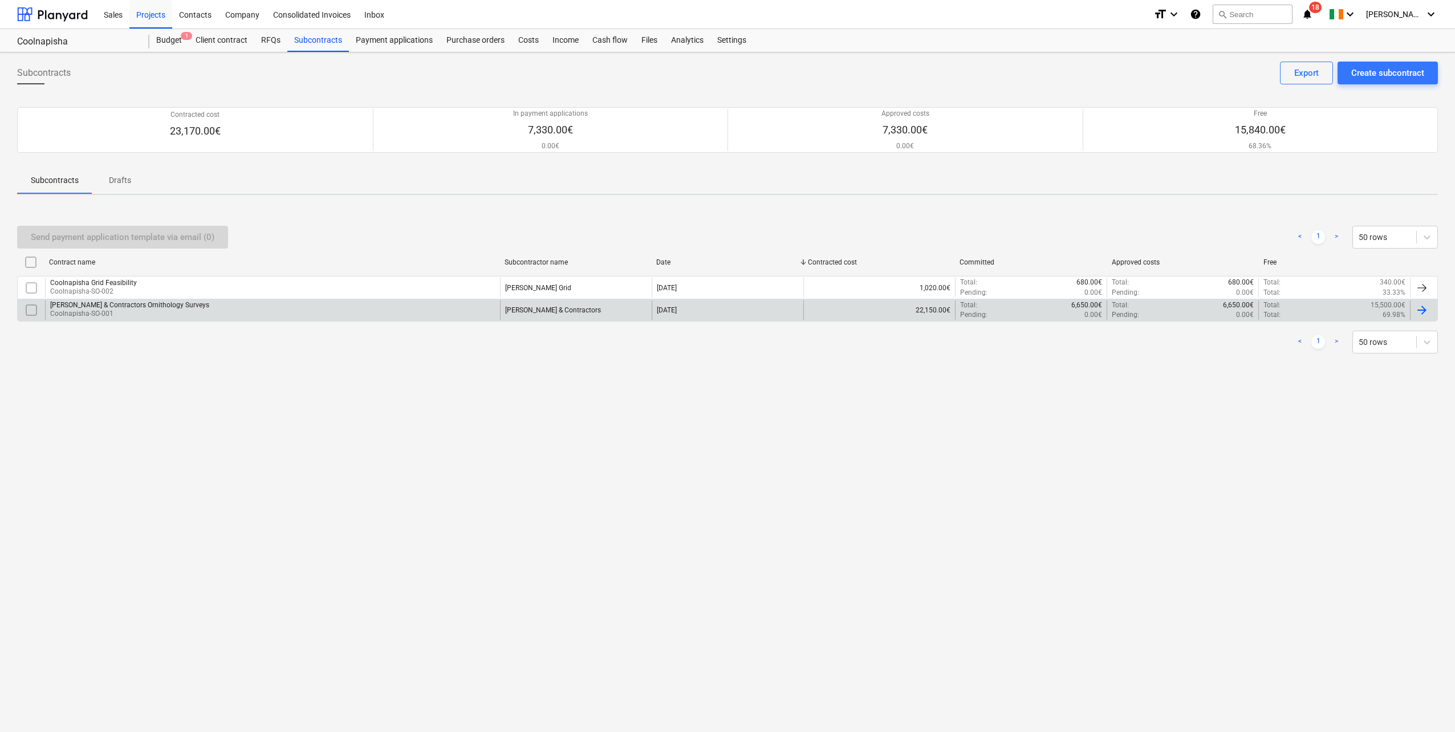
click at [295, 313] on div "[PERSON_NAME] & Contractors Ornithology Surveys [GEOGRAPHIC_DATA]-SO-001" at bounding box center [272, 310] width 455 height 19
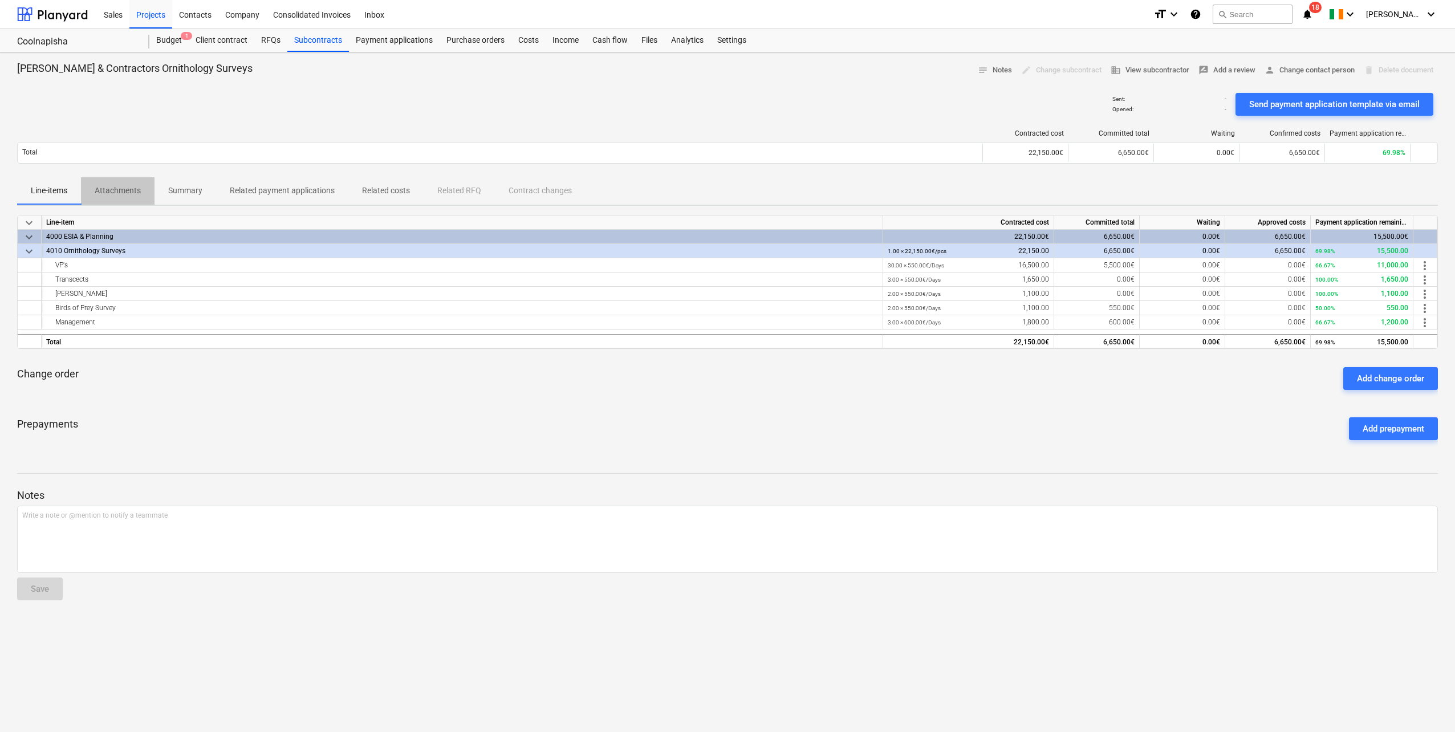
click at [110, 192] on p "Attachments" at bounding box center [118, 191] width 46 height 12
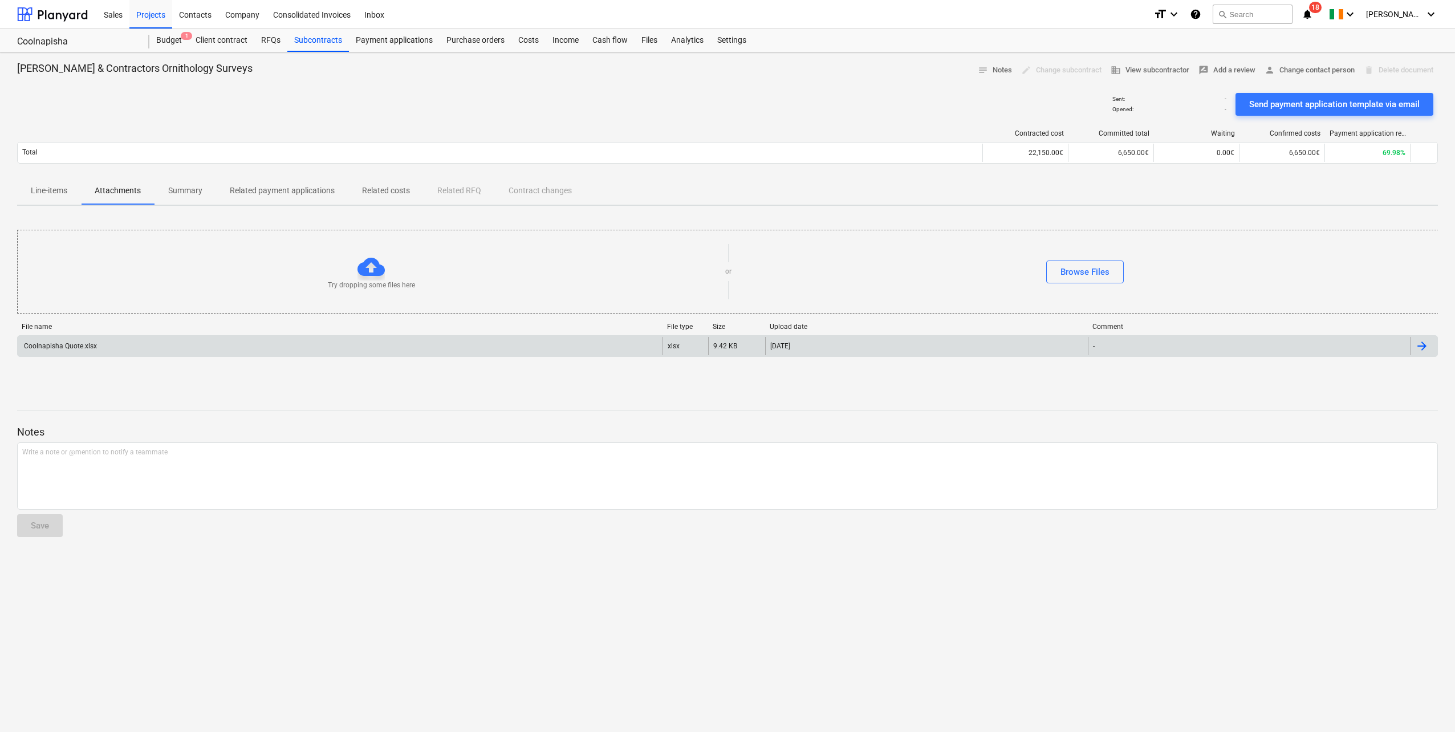
click at [135, 352] on div "Coolnapisha Quote.xlsx" at bounding box center [340, 346] width 645 height 18
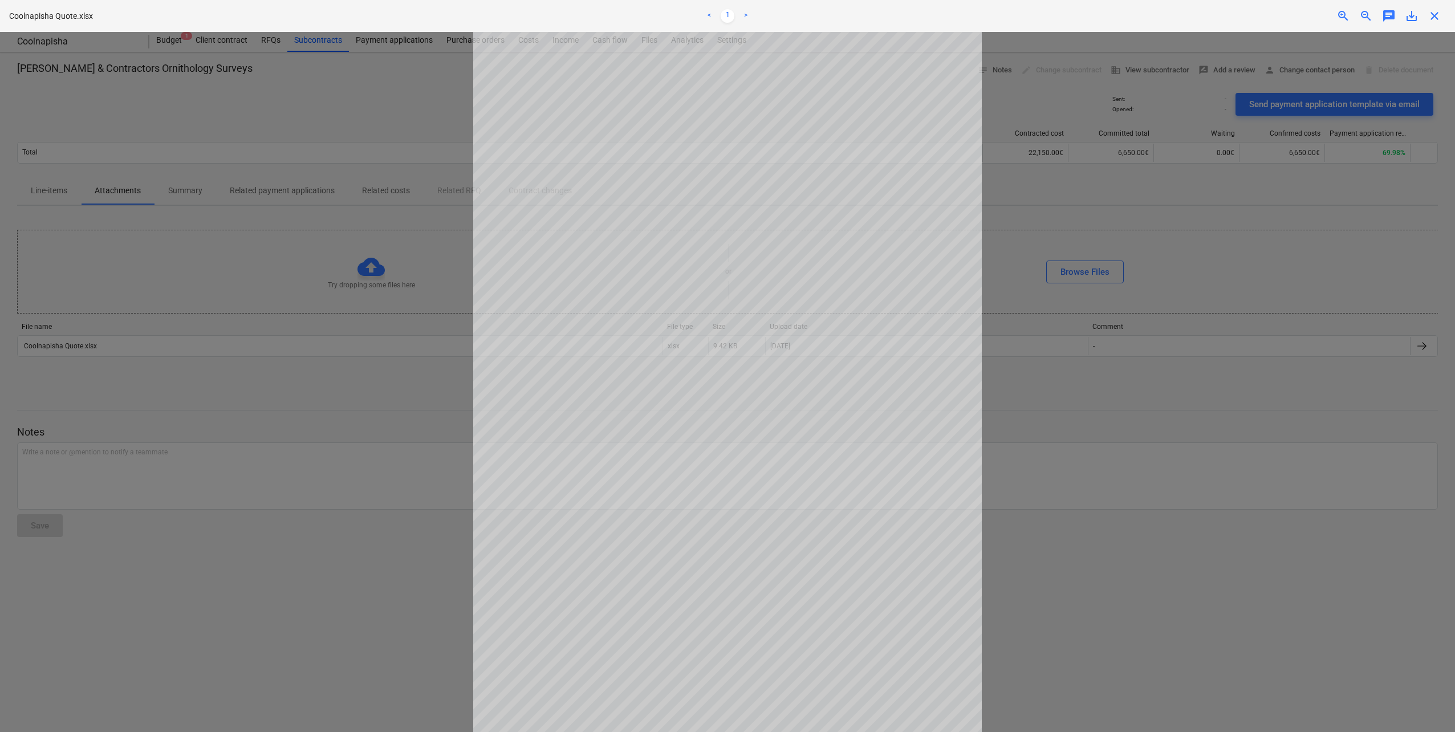
click at [1437, 20] on span "close" at bounding box center [1435, 16] width 14 height 14
